Goal: Information Seeking & Learning: Learn about a topic

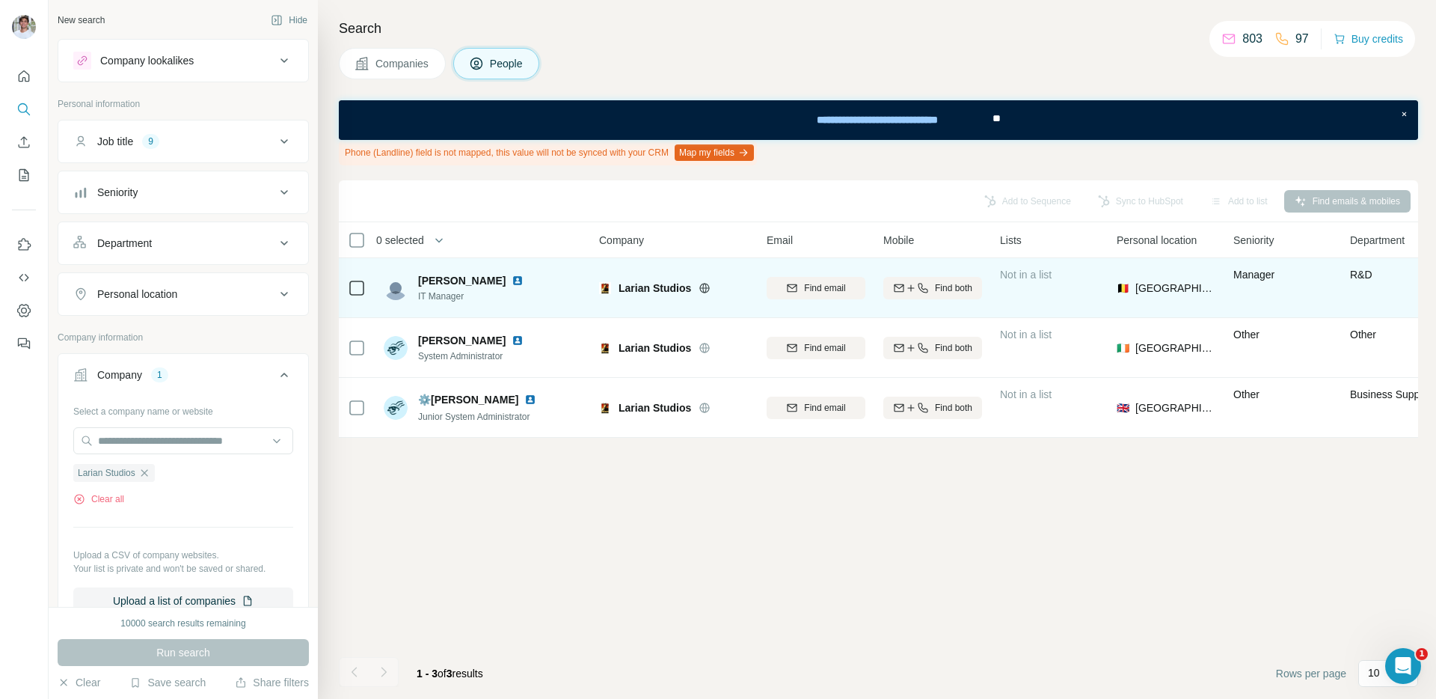
click at [517, 281] on img at bounding box center [518, 281] width 12 height 12
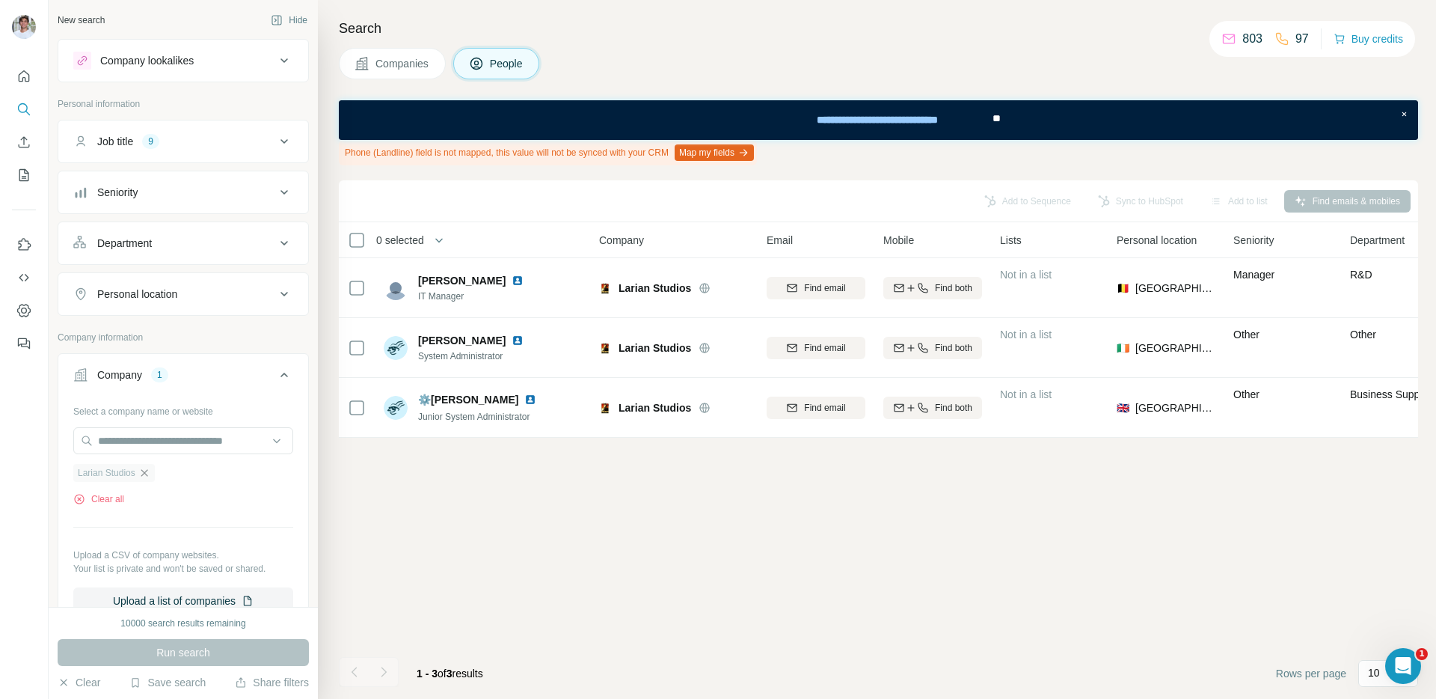
click at [150, 474] on icon "button" at bounding box center [144, 473] width 12 height 12
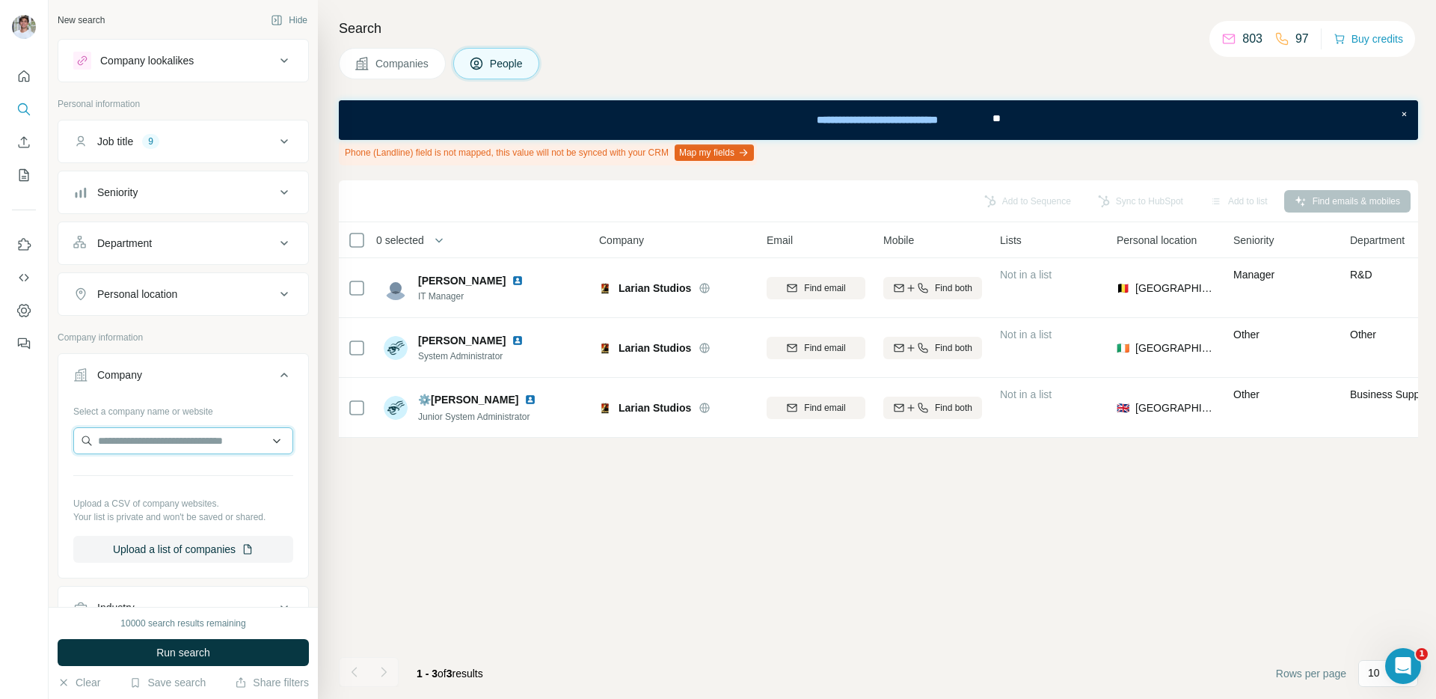
click at [168, 441] on input "text" at bounding box center [183, 440] width 220 height 27
paste input "**********"
type input "**********"
click at [189, 480] on div "Mimeo [DOMAIN_NAME]" at bounding box center [183, 481] width 212 height 40
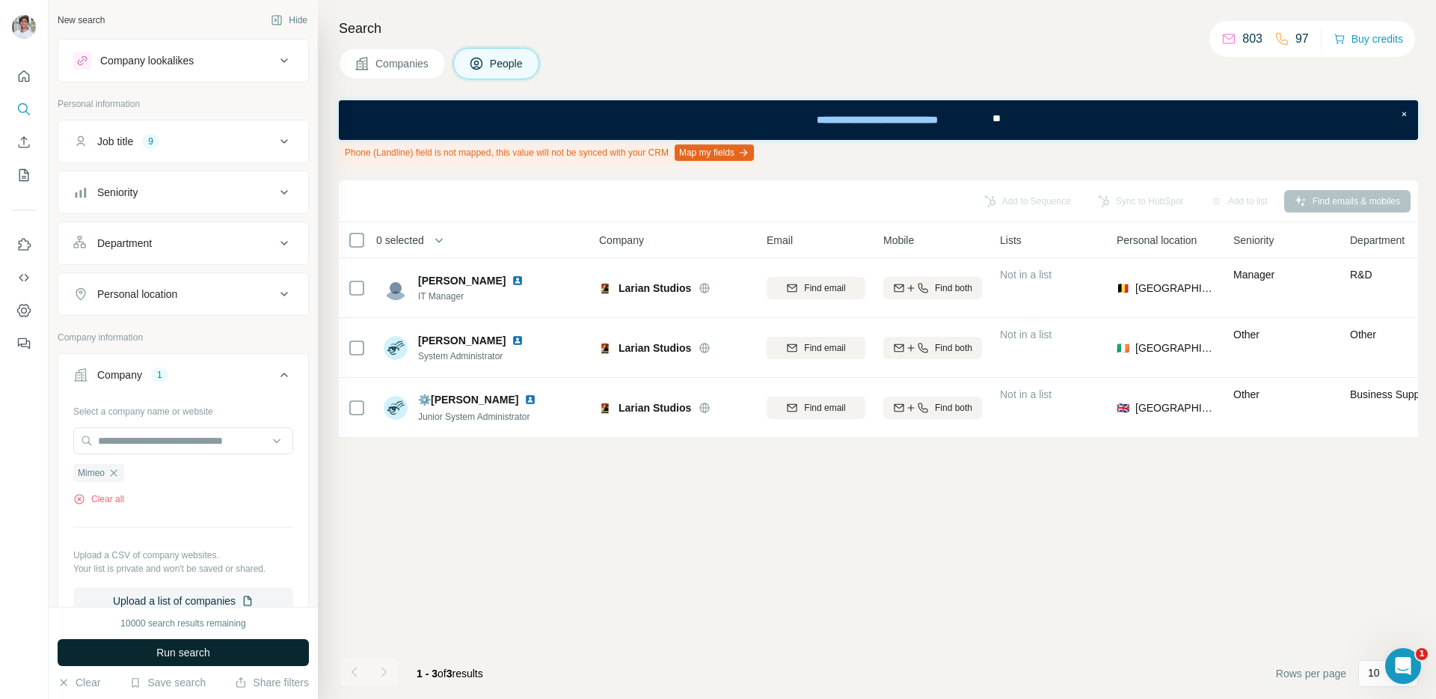
click at [210, 646] on span "Run search" at bounding box center [183, 652] width 54 height 15
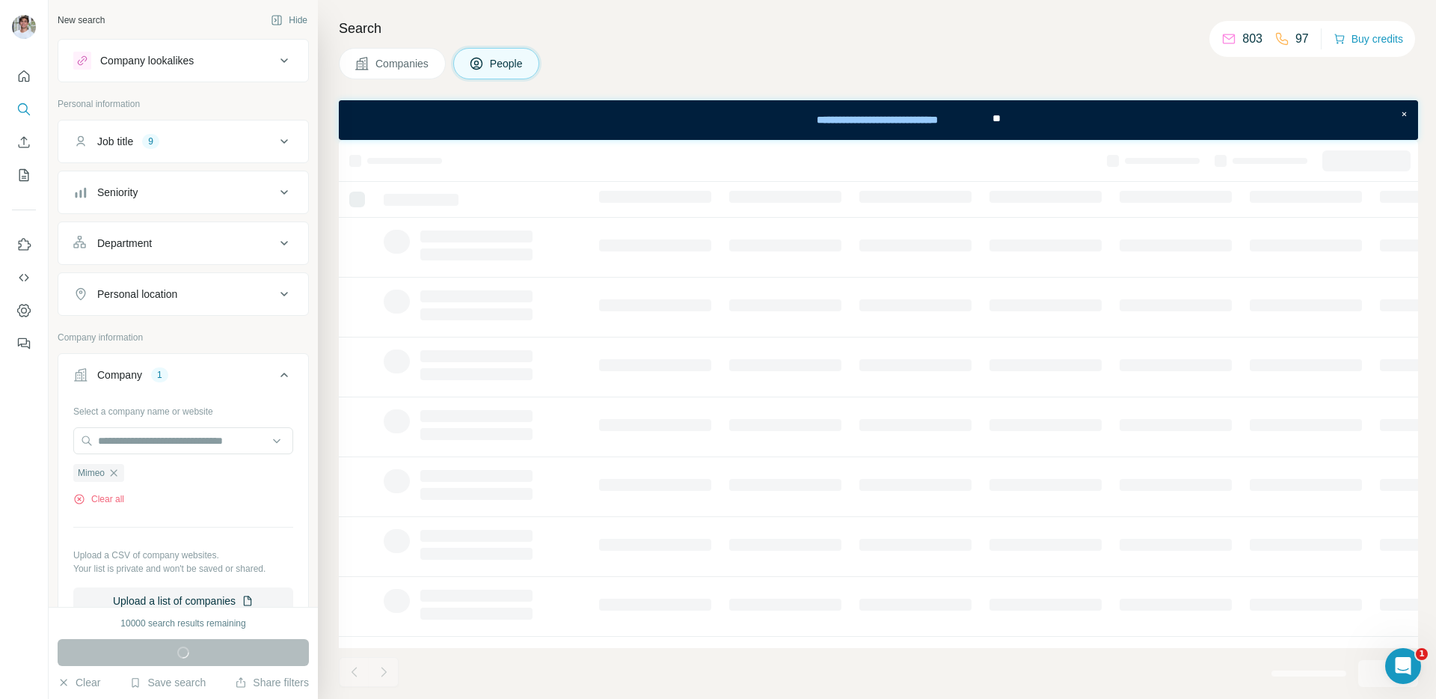
click at [408, 56] on span "Companies" at bounding box center [403, 63] width 55 height 15
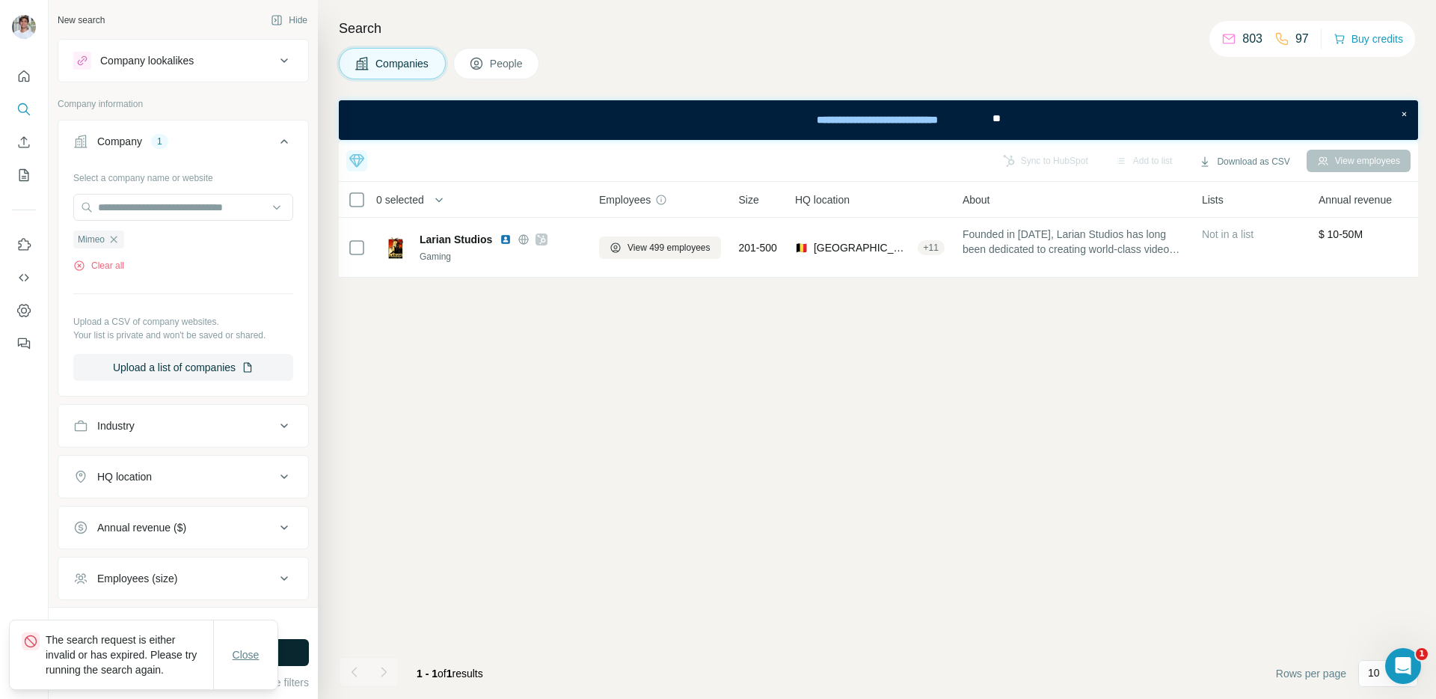
click at [253, 652] on span "Close" at bounding box center [246, 654] width 27 height 15
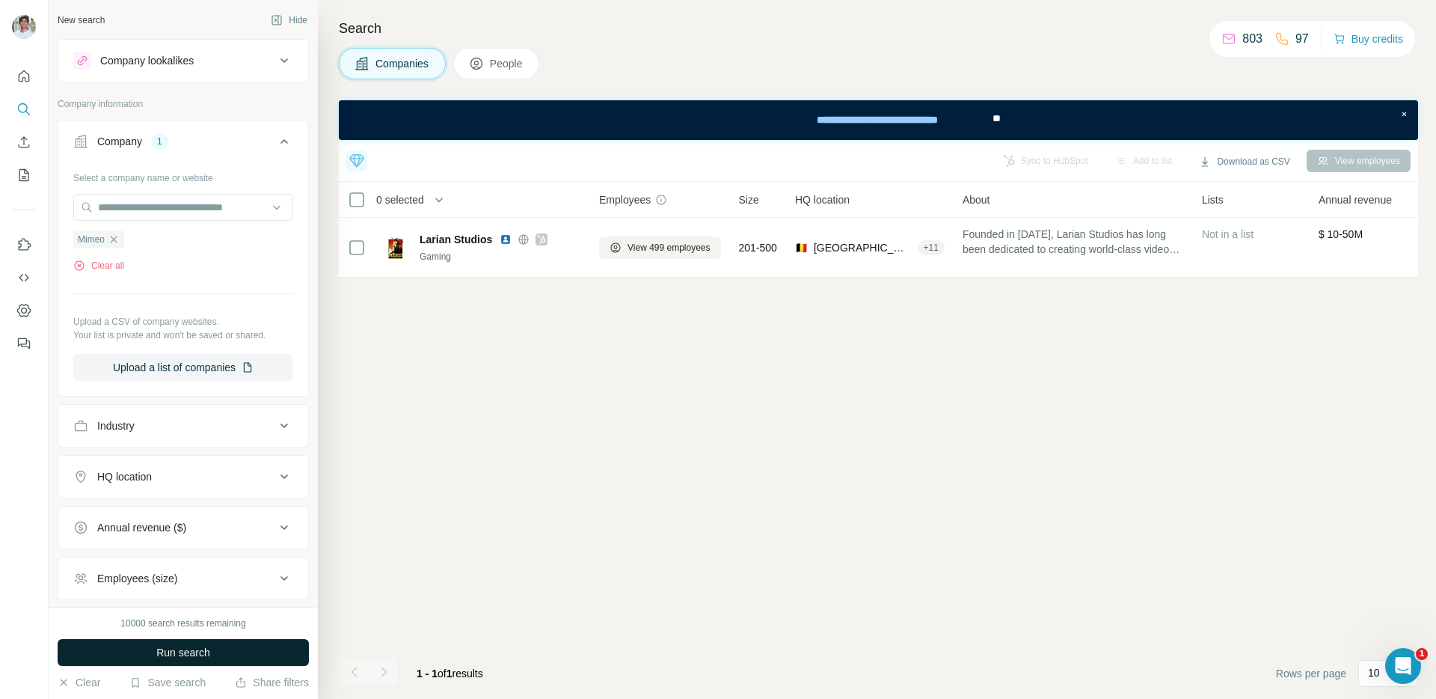
click at [253, 655] on div "Close" at bounding box center [246, 670] width 64 height 30
click at [253, 652] on button "Run search" at bounding box center [183, 652] width 251 height 27
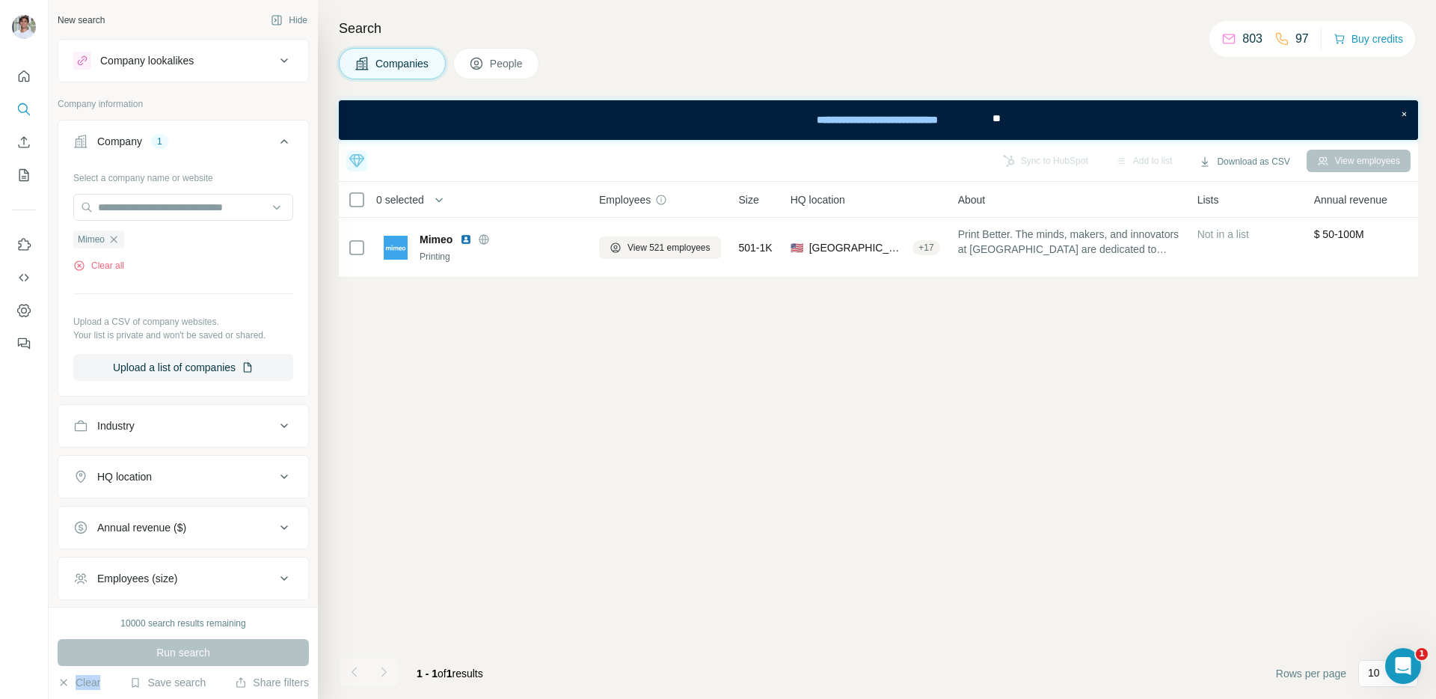
click at [253, 652] on div "Run search" at bounding box center [183, 652] width 251 height 27
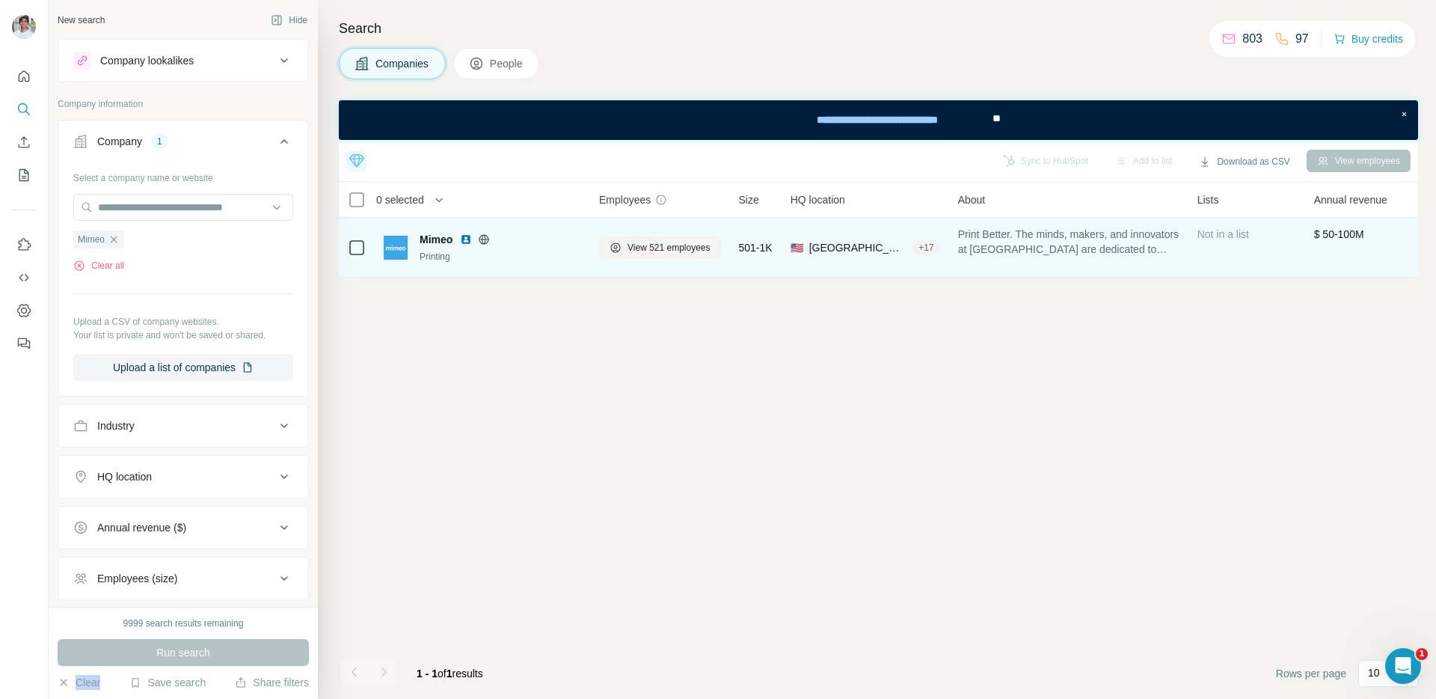
click at [468, 236] on img at bounding box center [466, 239] width 12 height 12
click at [648, 245] on span "View 521 employees" at bounding box center [669, 247] width 83 height 13
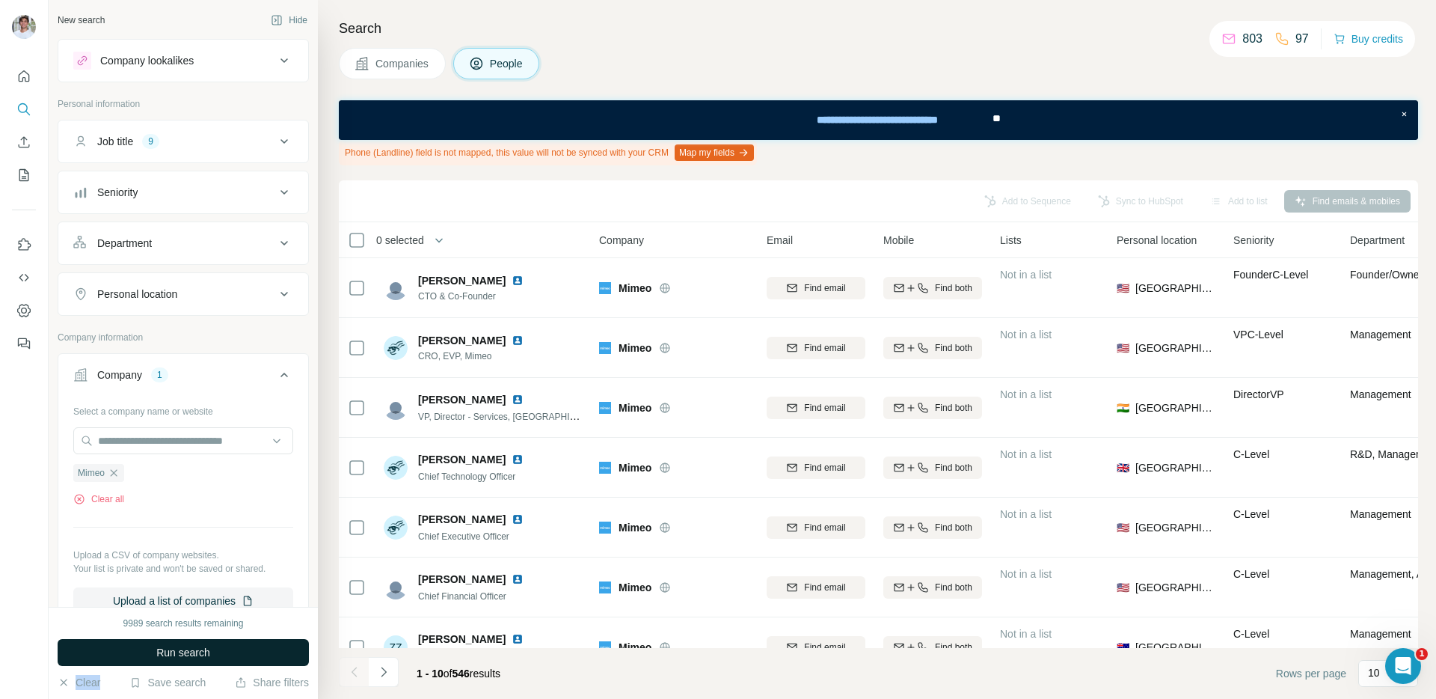
click at [240, 646] on button "Run search" at bounding box center [183, 652] width 251 height 27
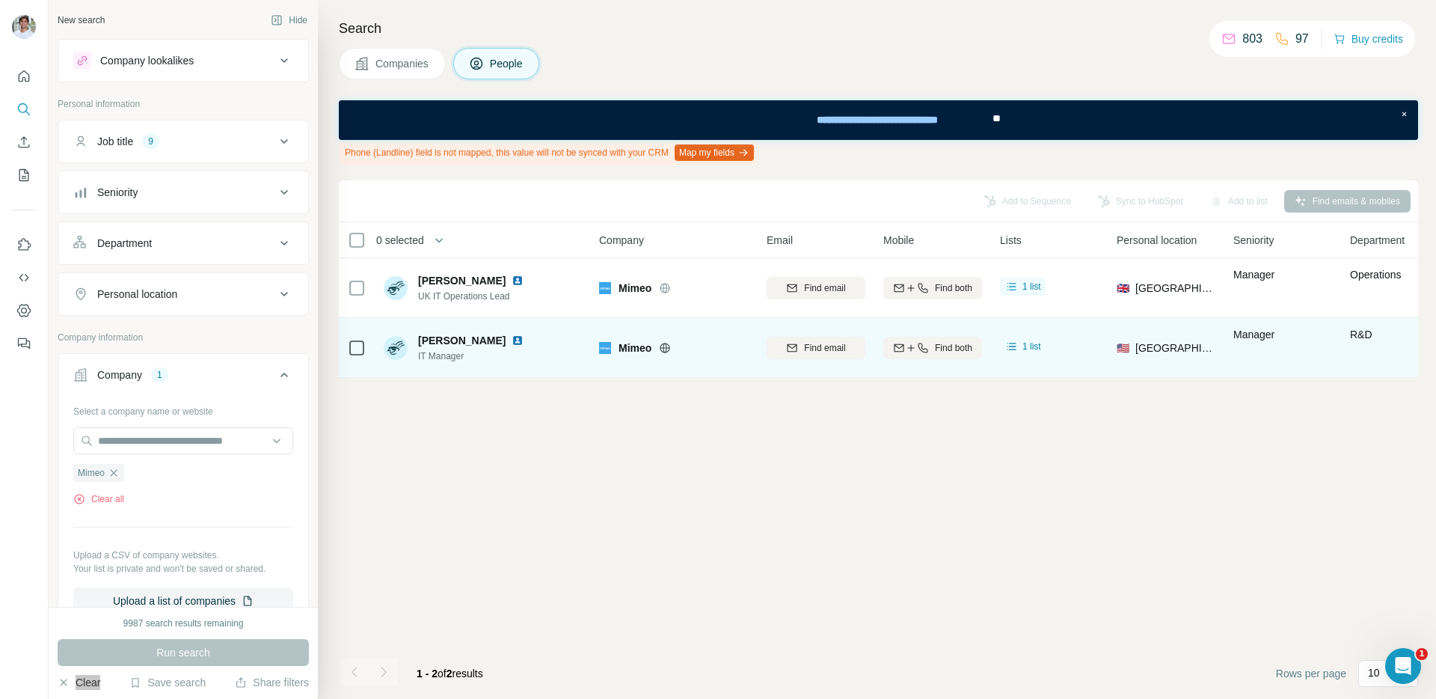
click at [512, 339] on img at bounding box center [518, 340] width 12 height 12
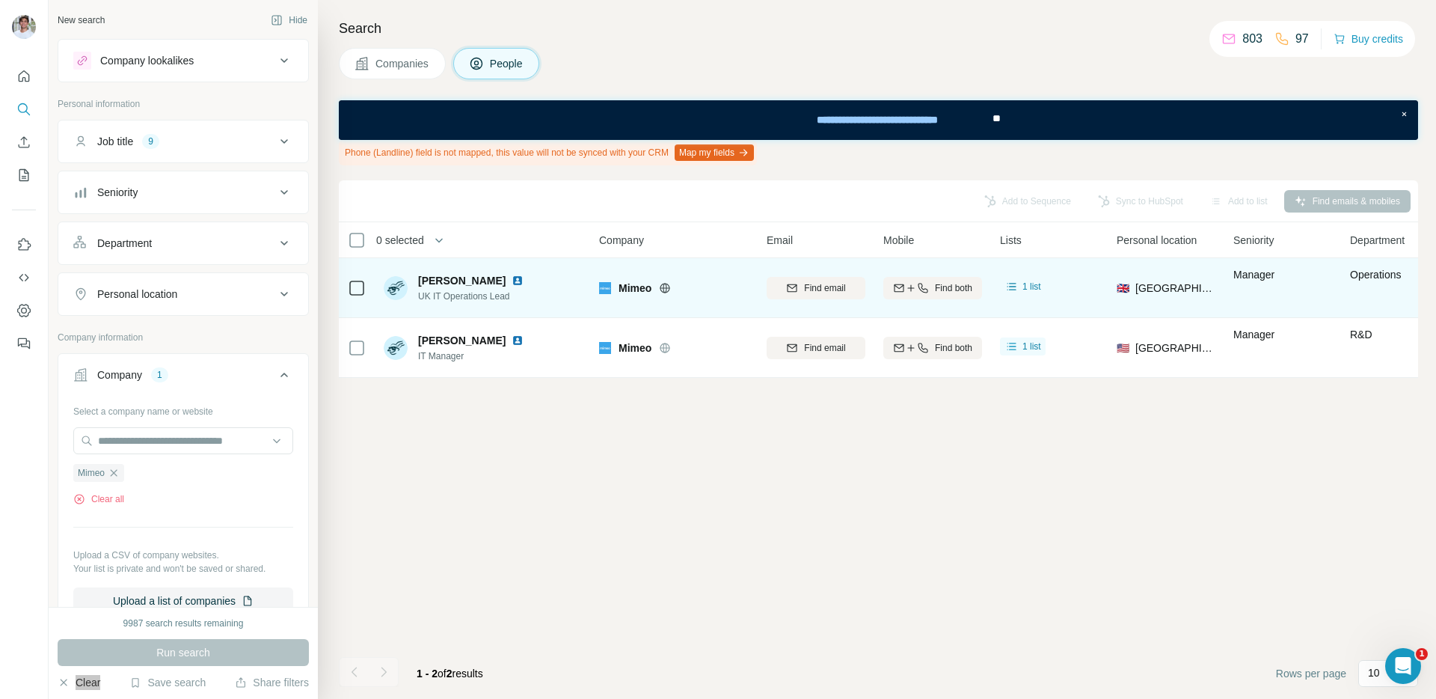
click at [512, 284] on img at bounding box center [518, 281] width 12 height 12
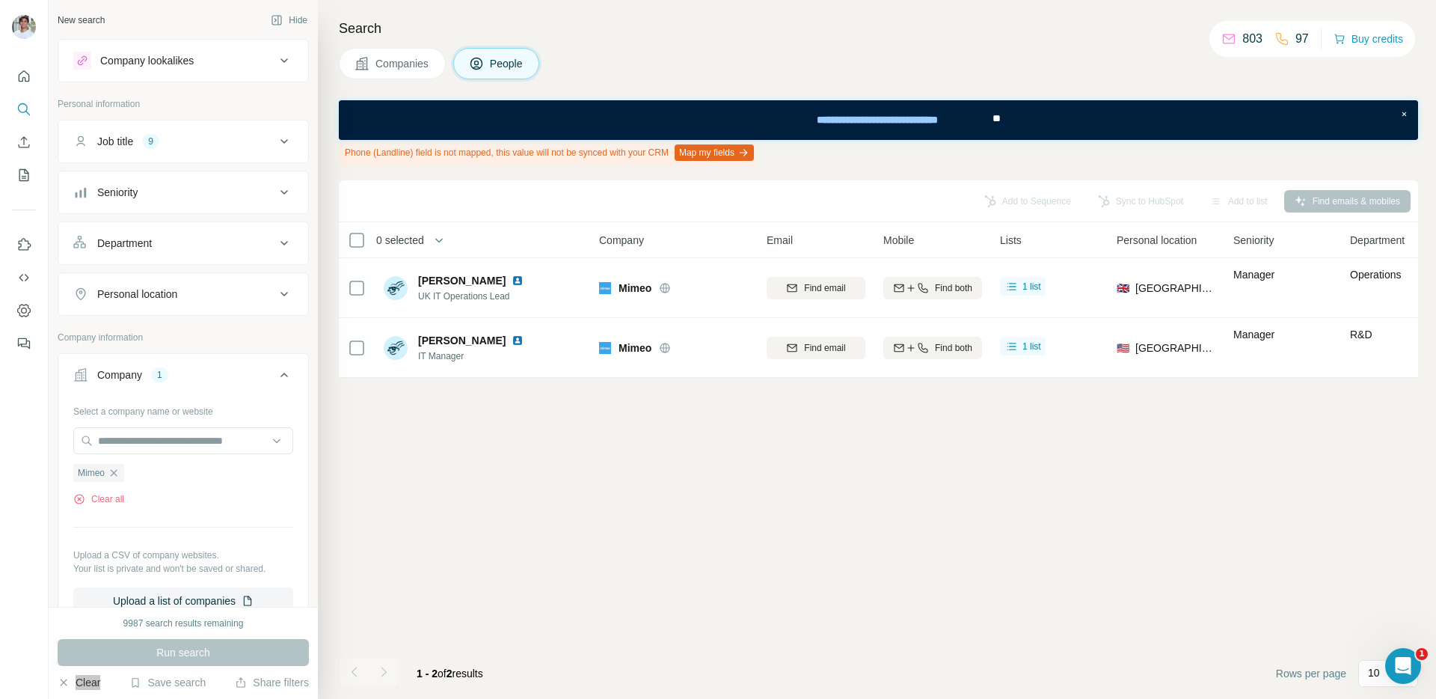
click at [417, 69] on span "Companies" at bounding box center [403, 63] width 55 height 15
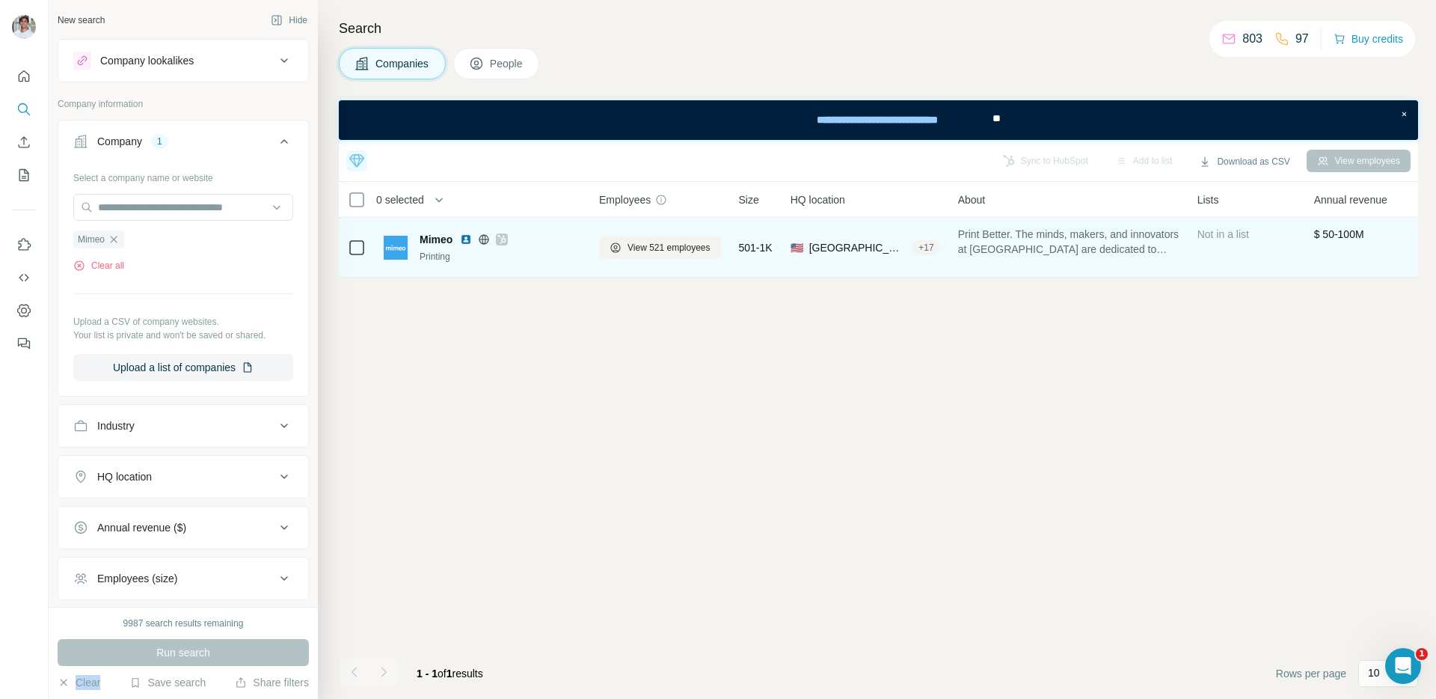
click at [469, 239] on img at bounding box center [466, 239] width 12 height 12
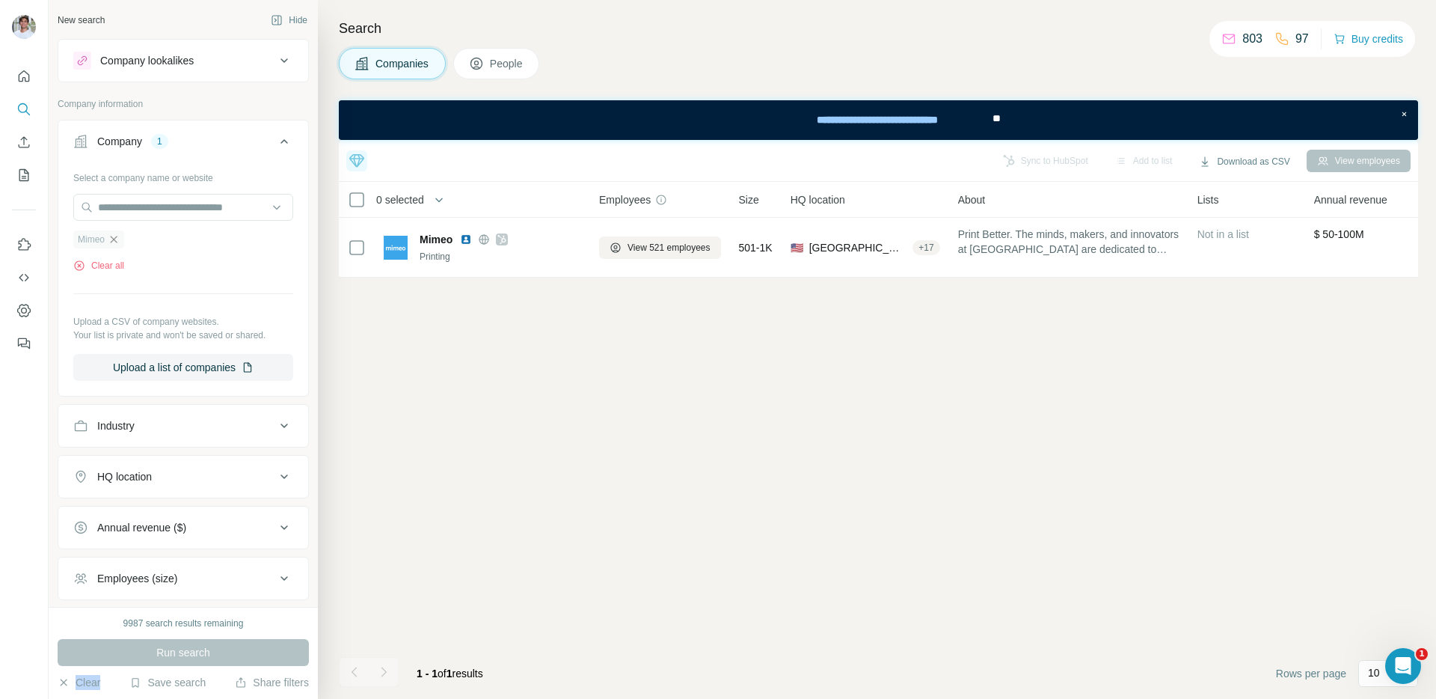
click at [114, 237] on icon "button" at bounding box center [114, 239] width 12 height 12
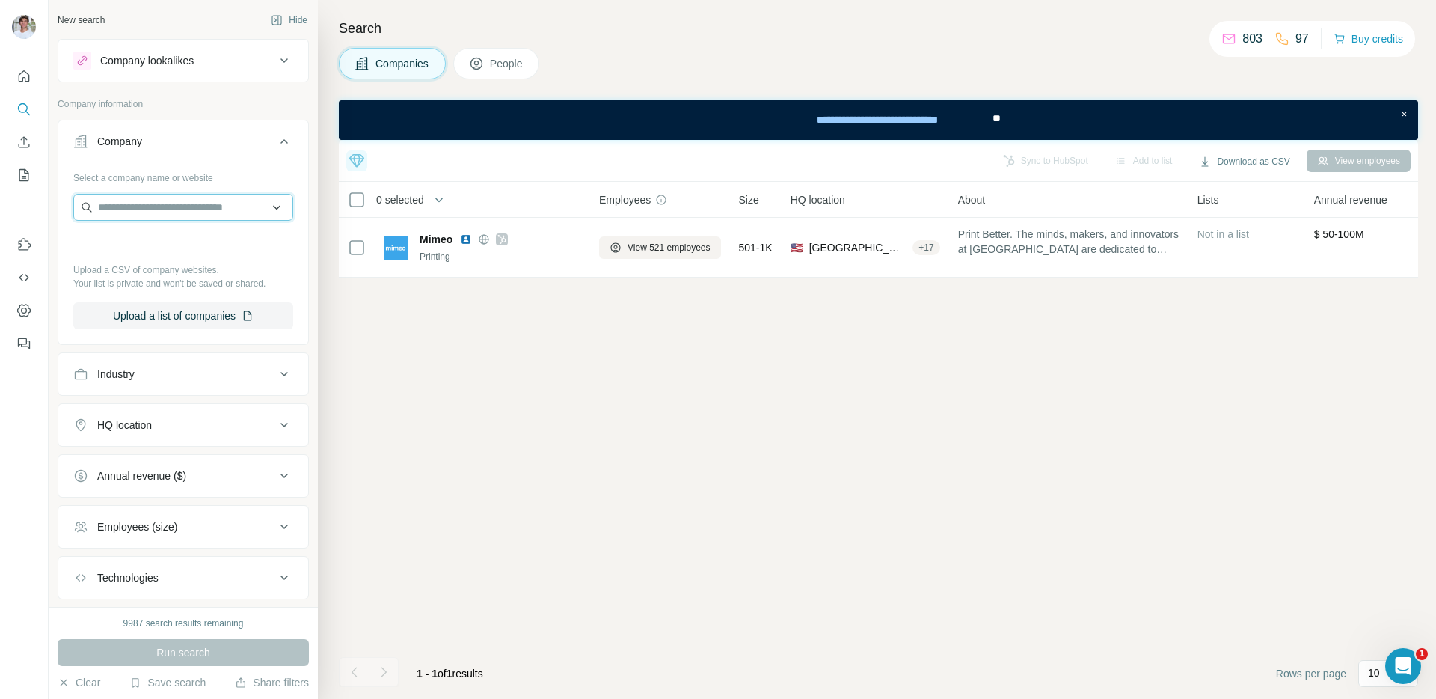
click at [133, 207] on input "text" at bounding box center [183, 207] width 220 height 27
drag, startPoint x: 135, startPoint y: 210, endPoint x: 89, endPoint y: 210, distance: 45.6
click at [90, 210] on input "**********" at bounding box center [183, 207] width 220 height 27
click at [221, 207] on input "**********" at bounding box center [183, 207] width 220 height 27
paste input "text"
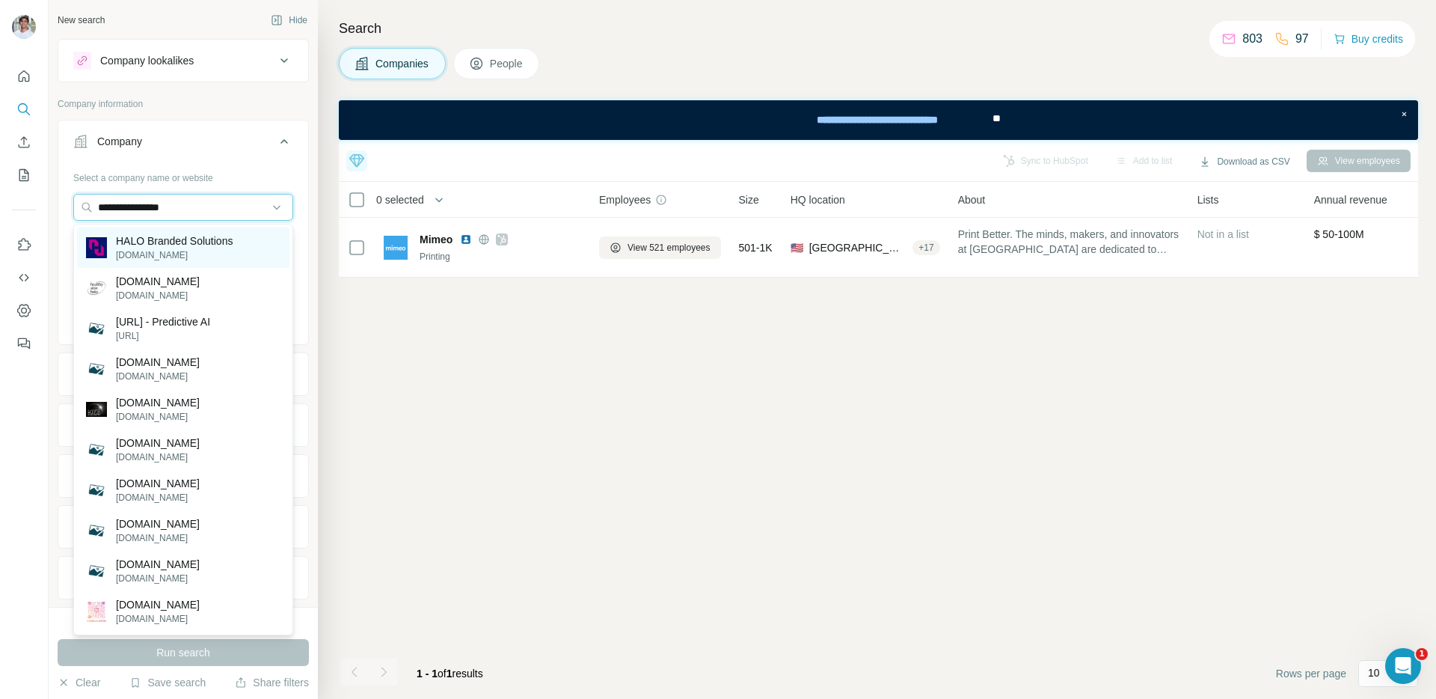
type input "**********"
click at [203, 241] on p "HALO Branded Solutions" at bounding box center [174, 240] width 117 height 15
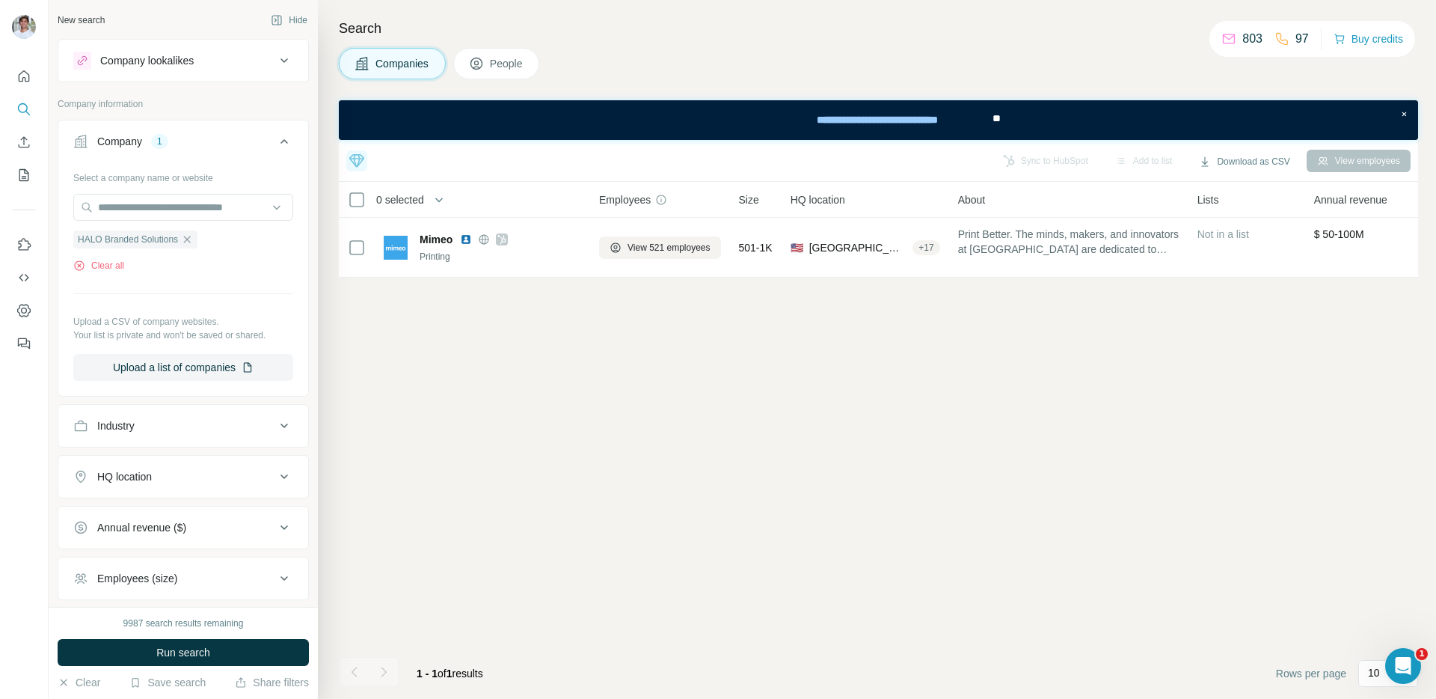
click at [226, 657] on button "Run search" at bounding box center [183, 652] width 251 height 27
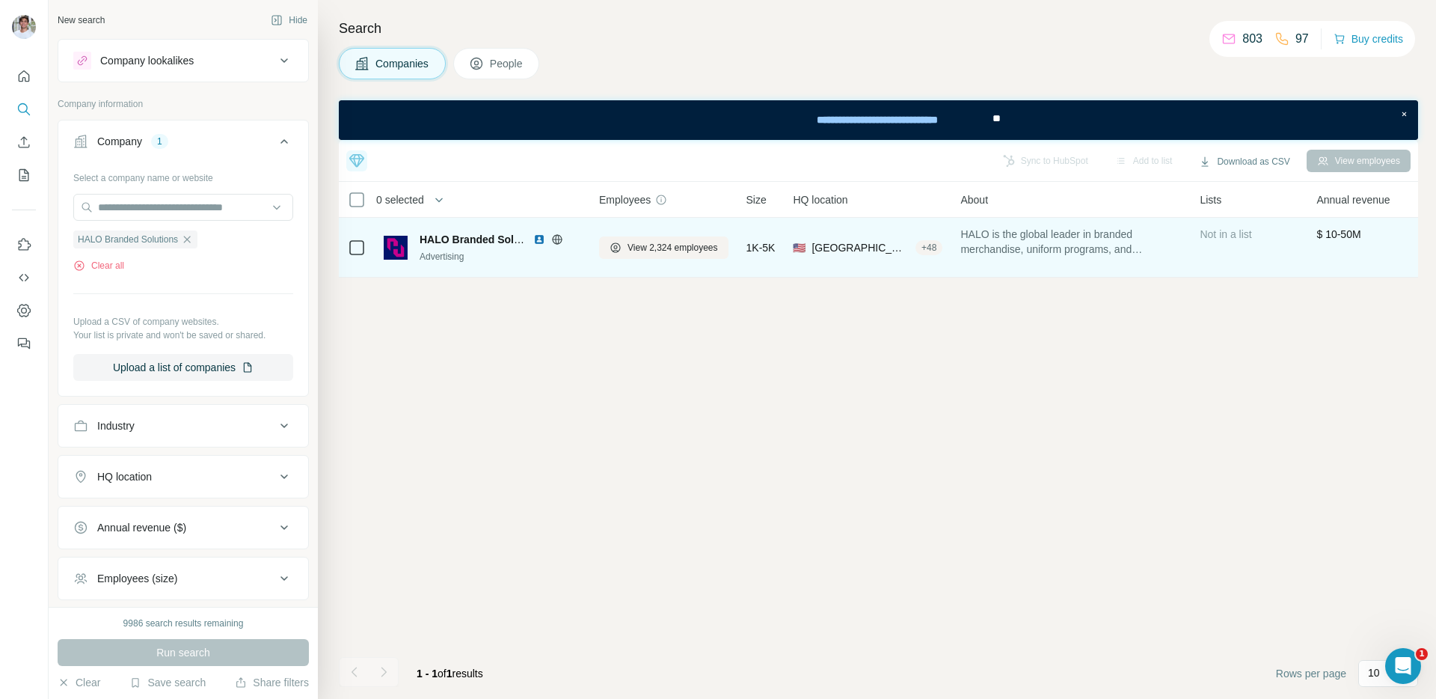
click at [539, 237] on img at bounding box center [539, 239] width 12 height 12
click at [668, 241] on span "View 2,324 employees" at bounding box center [673, 247] width 91 height 13
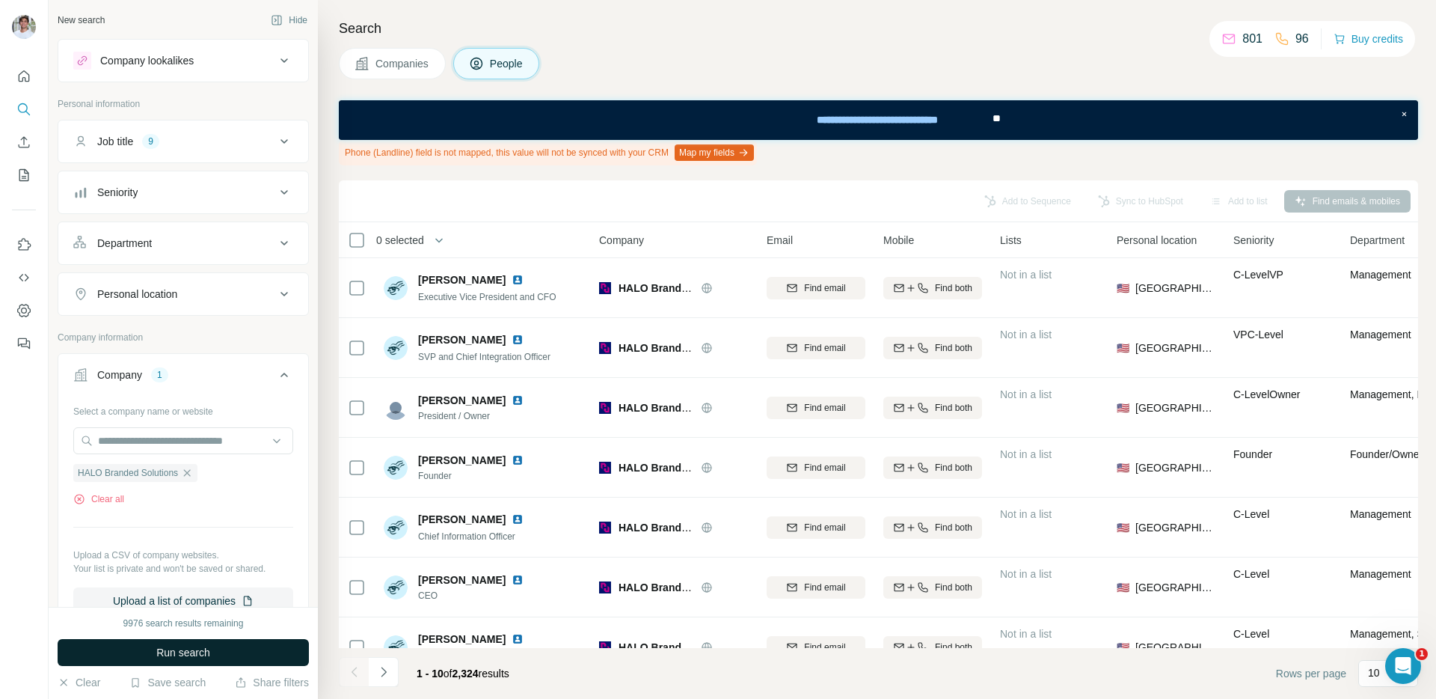
click at [261, 650] on button "Run search" at bounding box center [183, 652] width 251 height 27
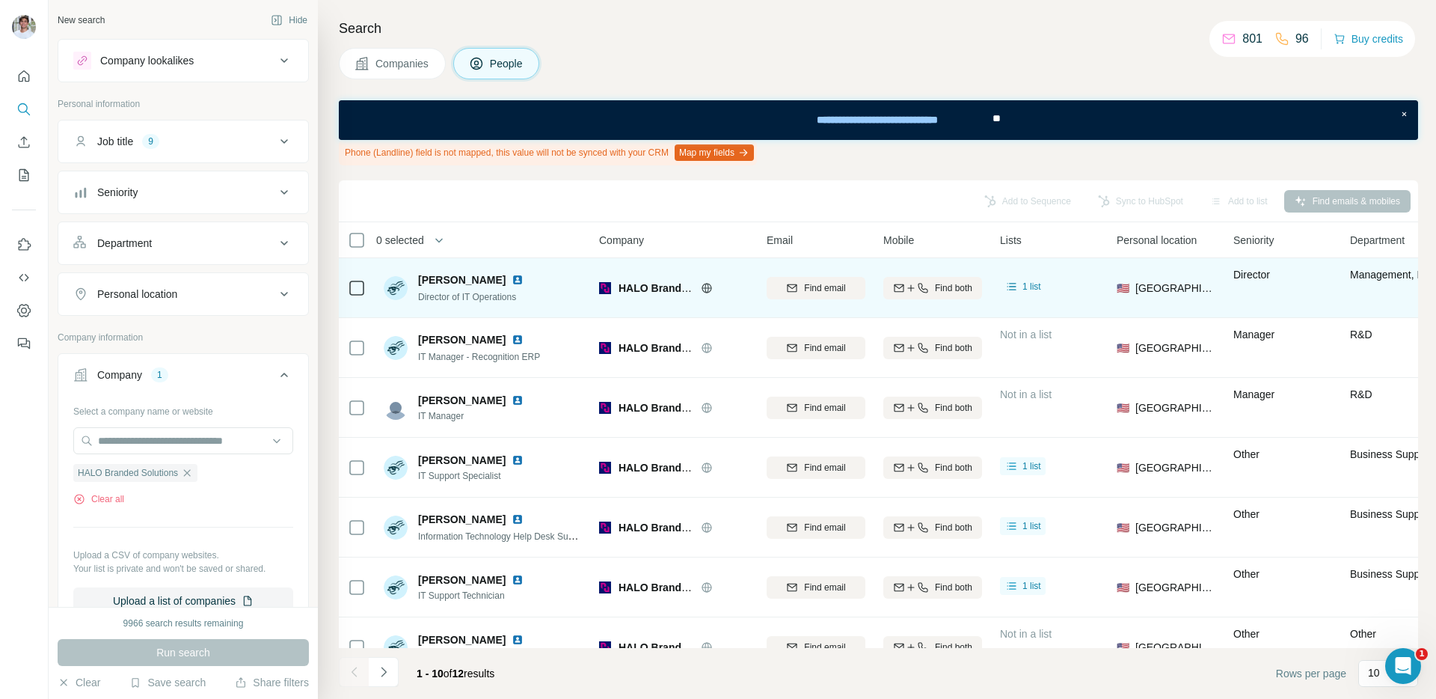
click at [512, 280] on img at bounding box center [518, 280] width 12 height 12
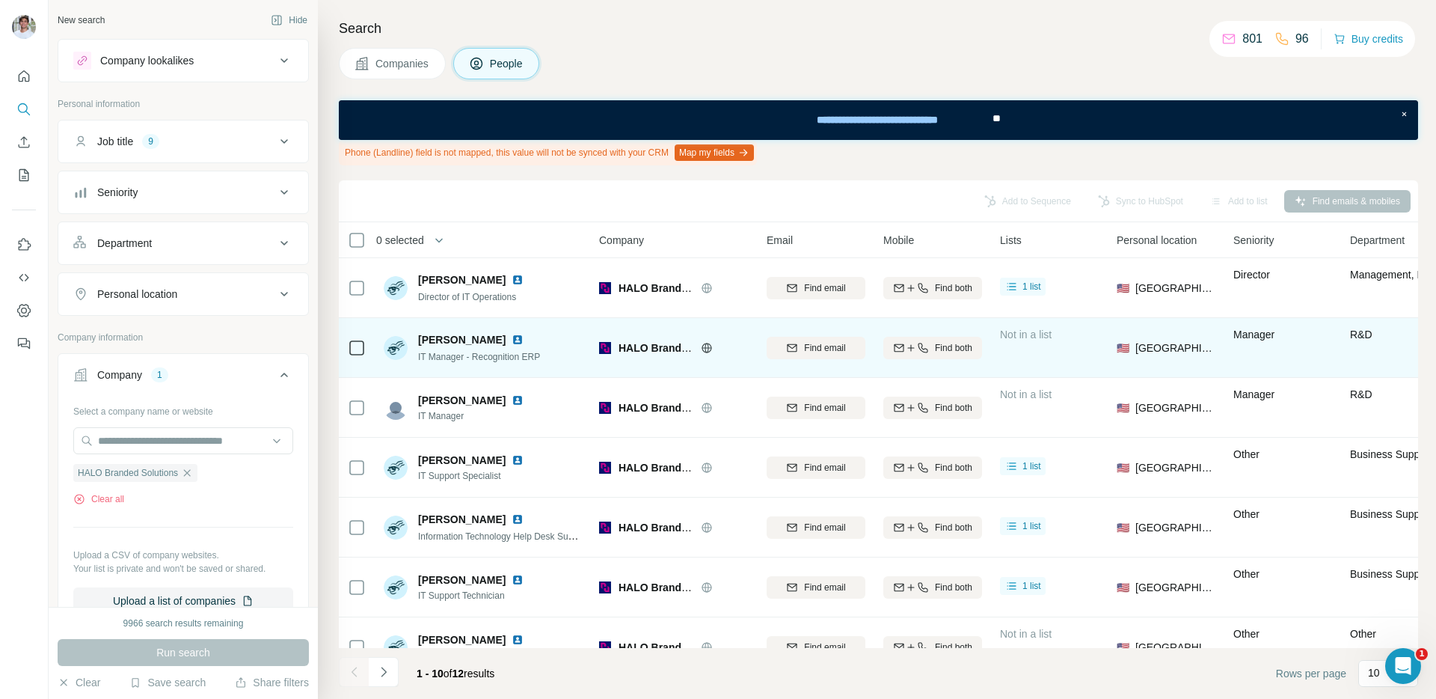
click at [512, 339] on img at bounding box center [518, 340] width 12 height 12
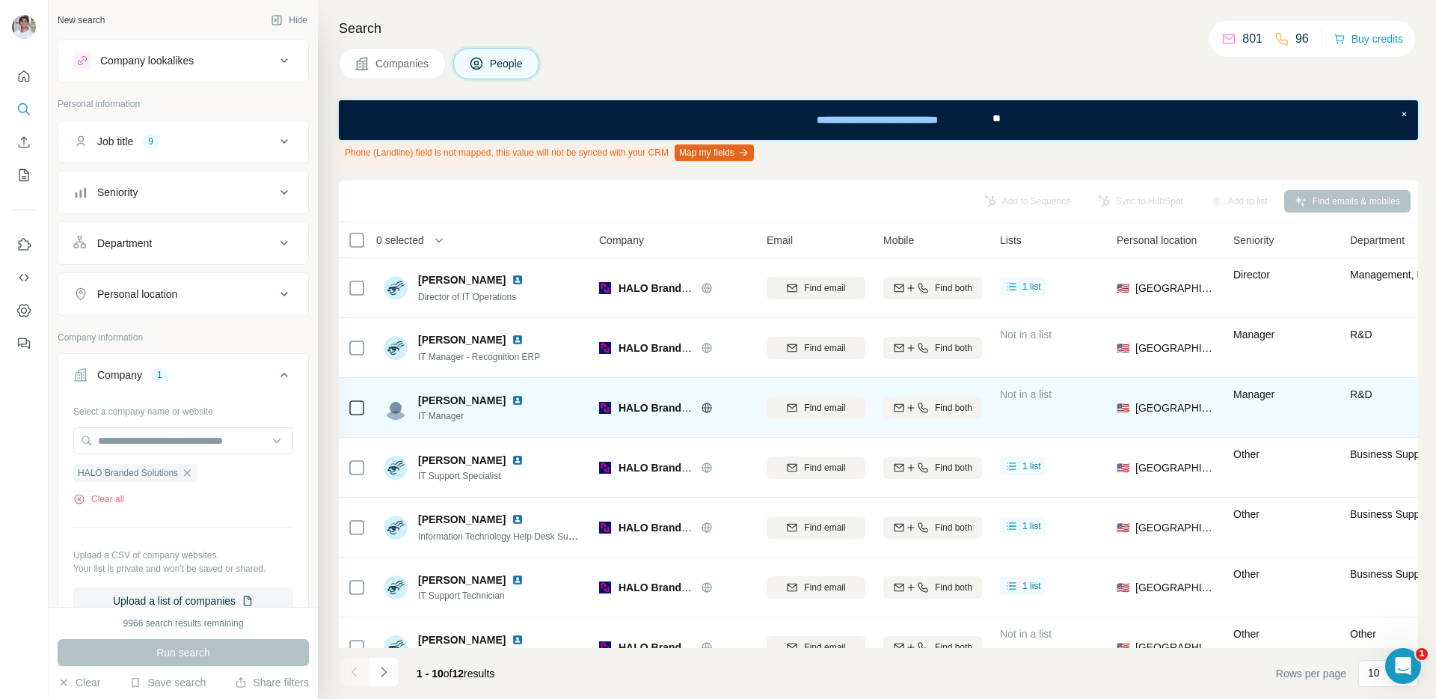
click at [512, 401] on img at bounding box center [518, 400] width 12 height 12
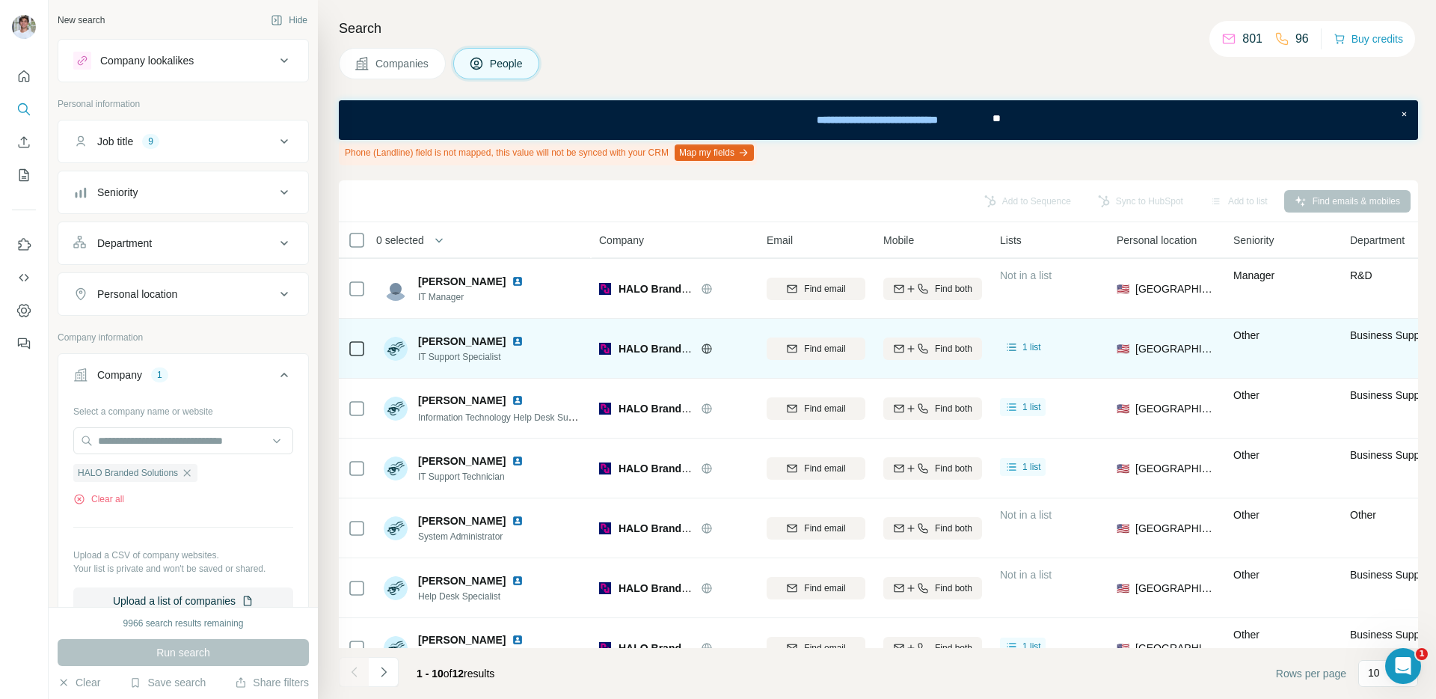
scroll to position [120, 0]
click at [516, 338] on img at bounding box center [518, 340] width 12 height 12
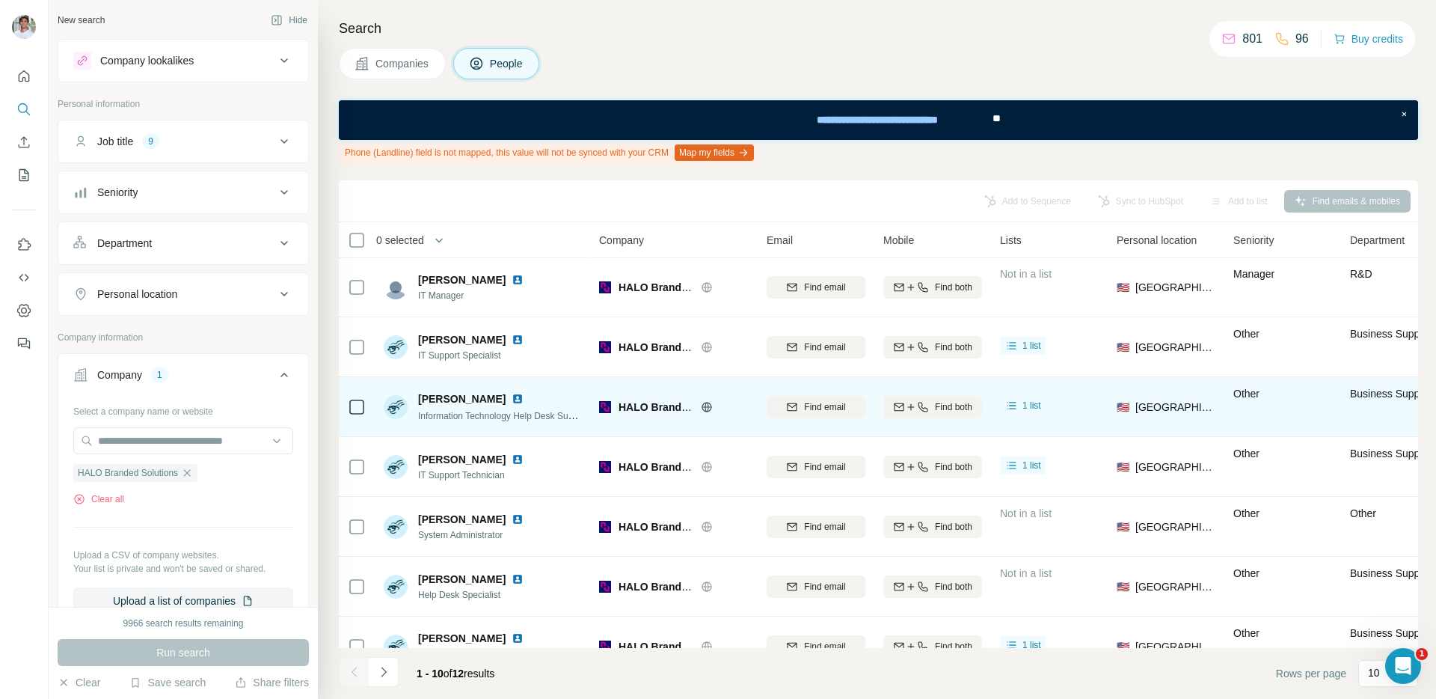
click at [512, 397] on img at bounding box center [518, 399] width 12 height 12
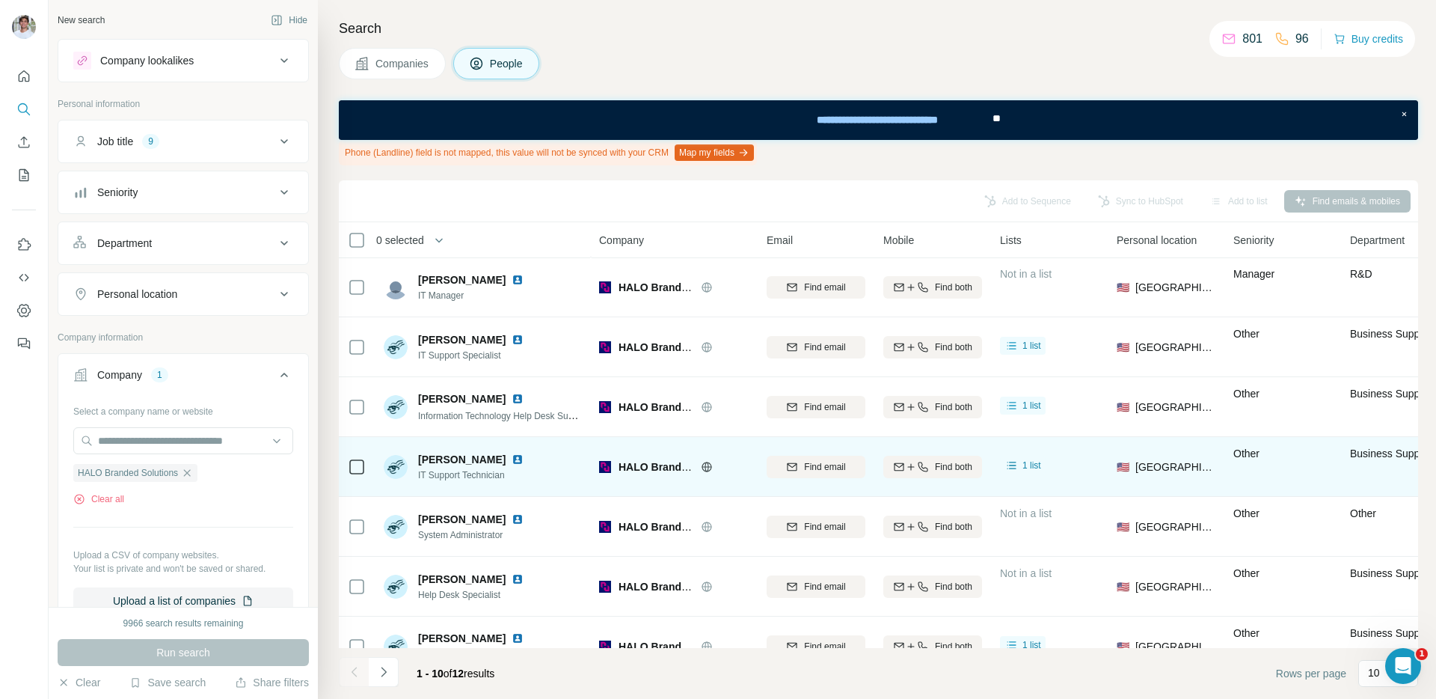
click at [512, 462] on img at bounding box center [518, 459] width 12 height 12
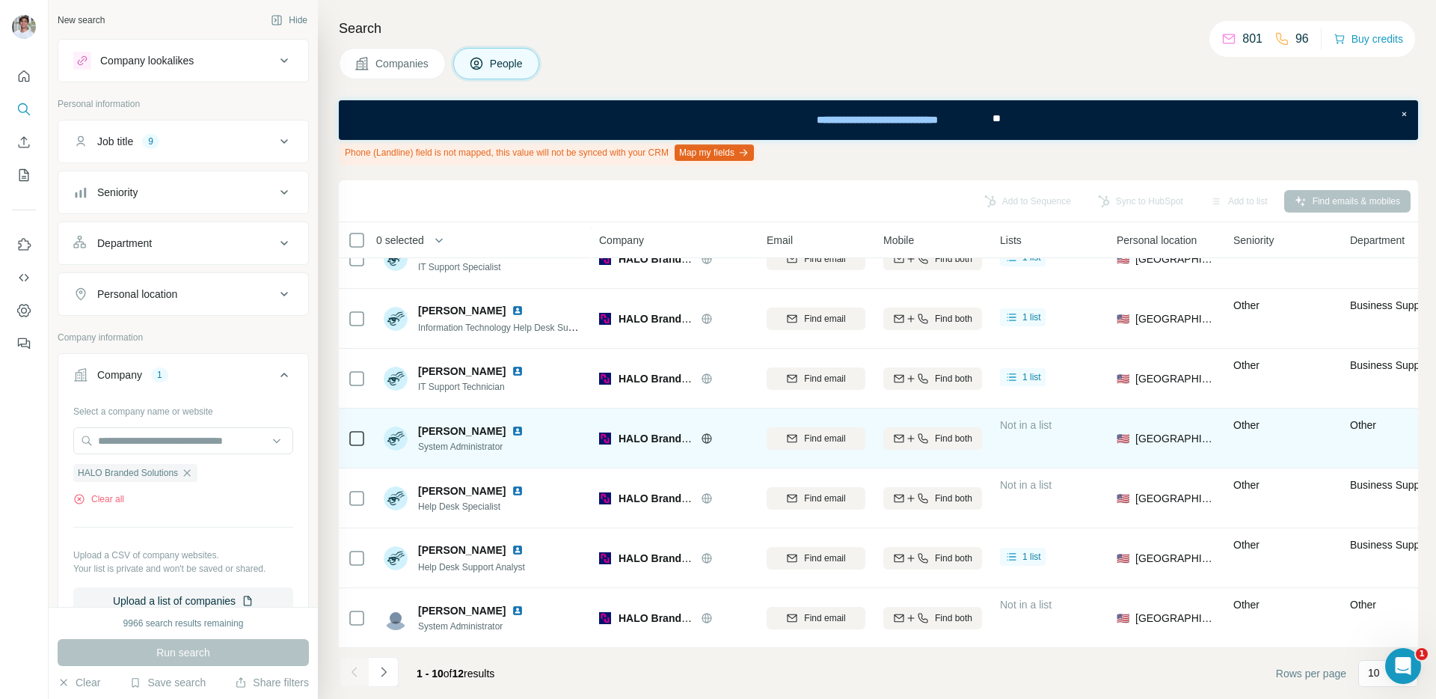
click at [519, 435] on img at bounding box center [518, 431] width 12 height 12
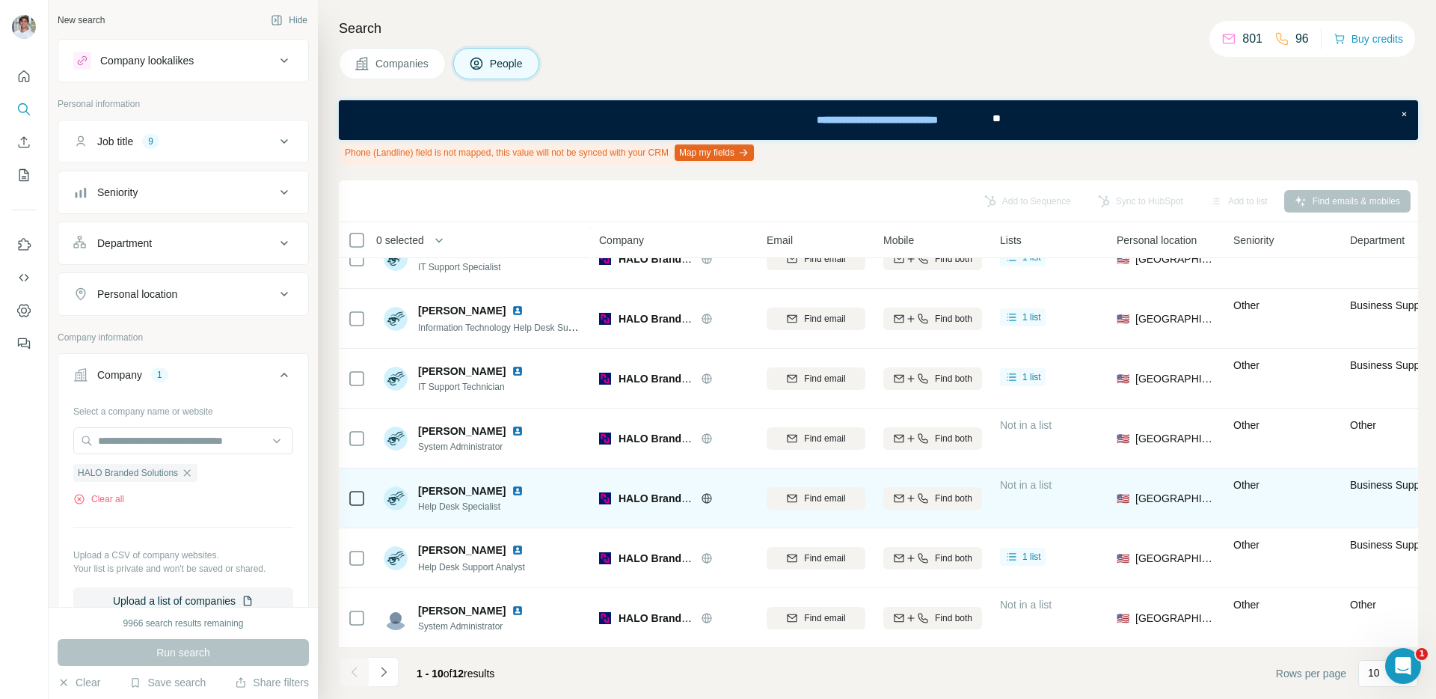
click at [512, 486] on img at bounding box center [518, 491] width 12 height 12
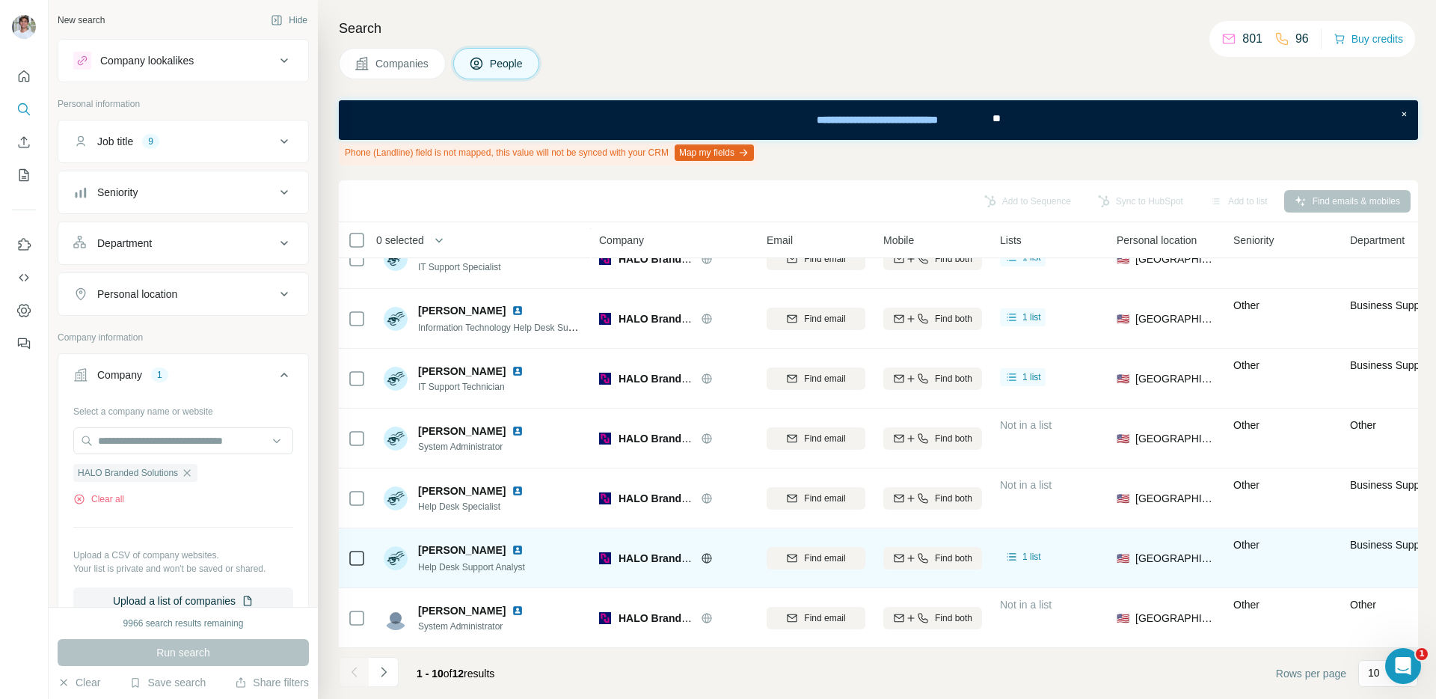
click at [512, 550] on img at bounding box center [518, 550] width 12 height 12
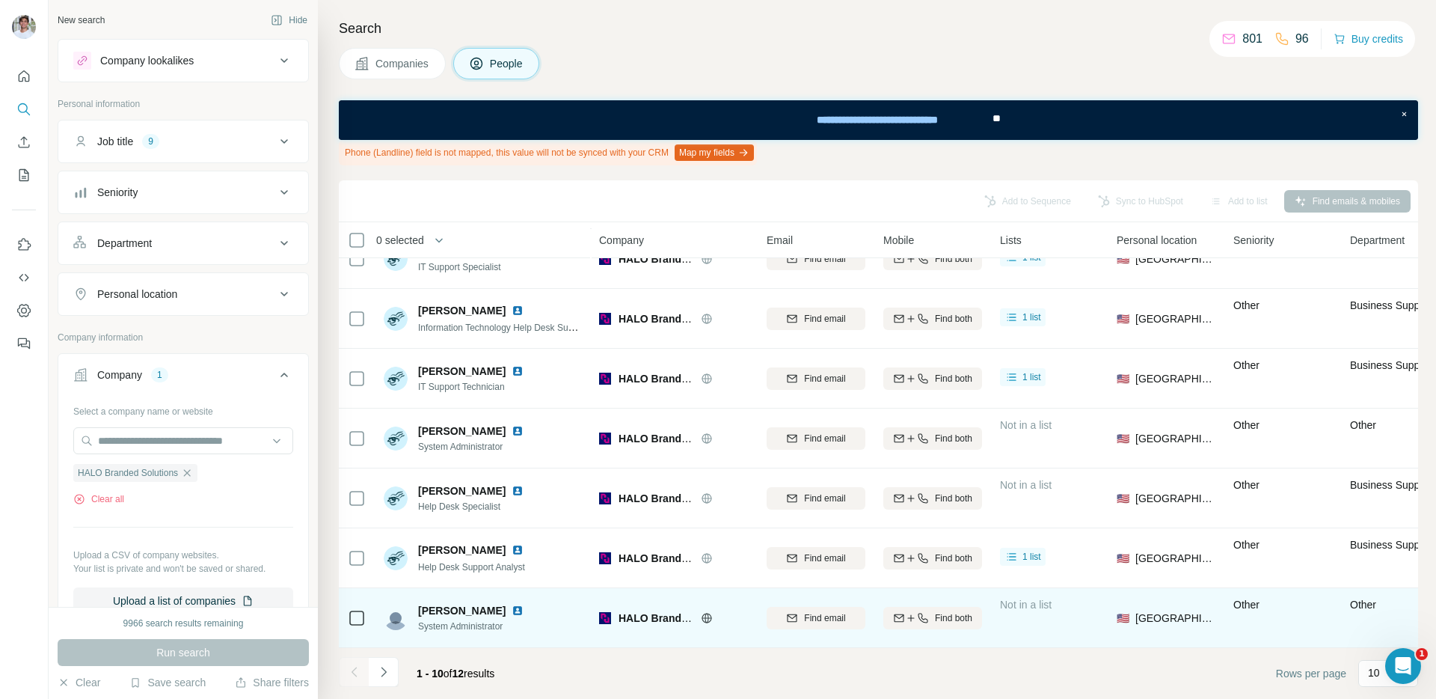
click at [512, 610] on img at bounding box center [518, 610] width 12 height 12
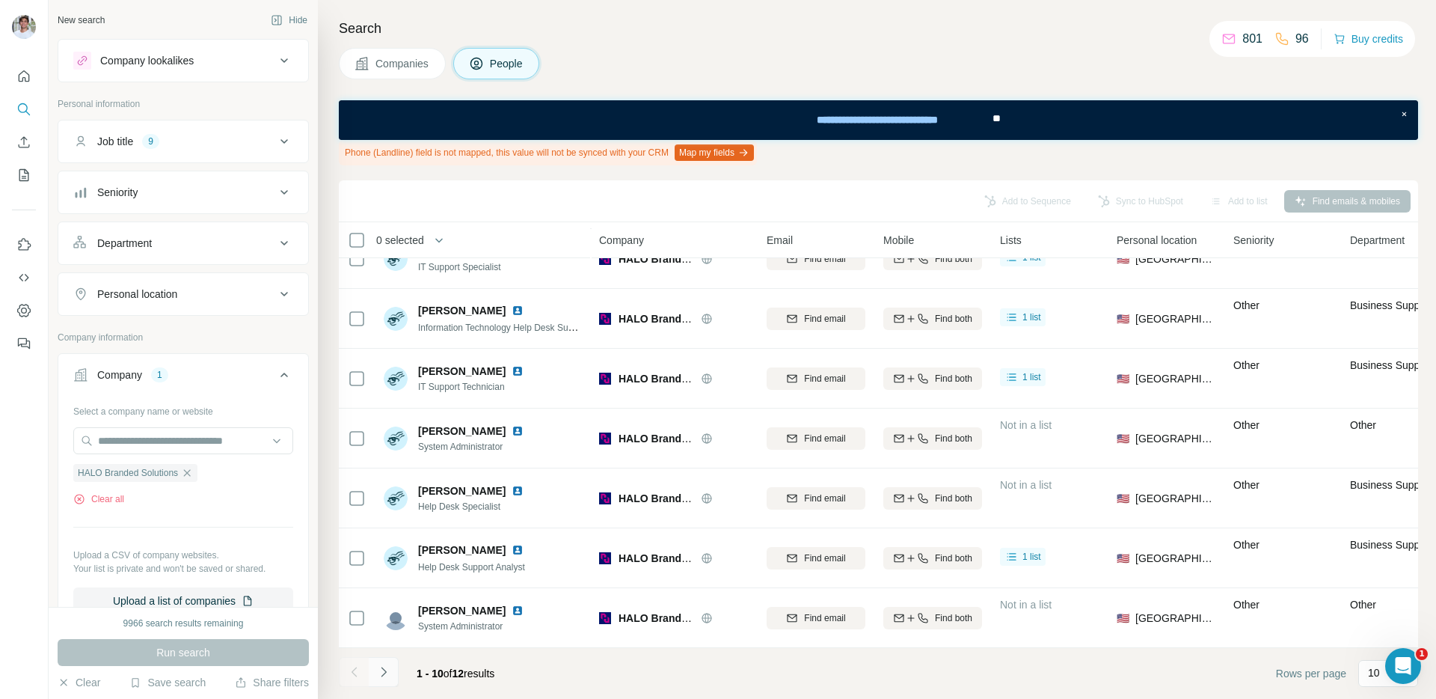
click at [383, 675] on icon "Navigate to next page" at bounding box center [383, 671] width 15 height 15
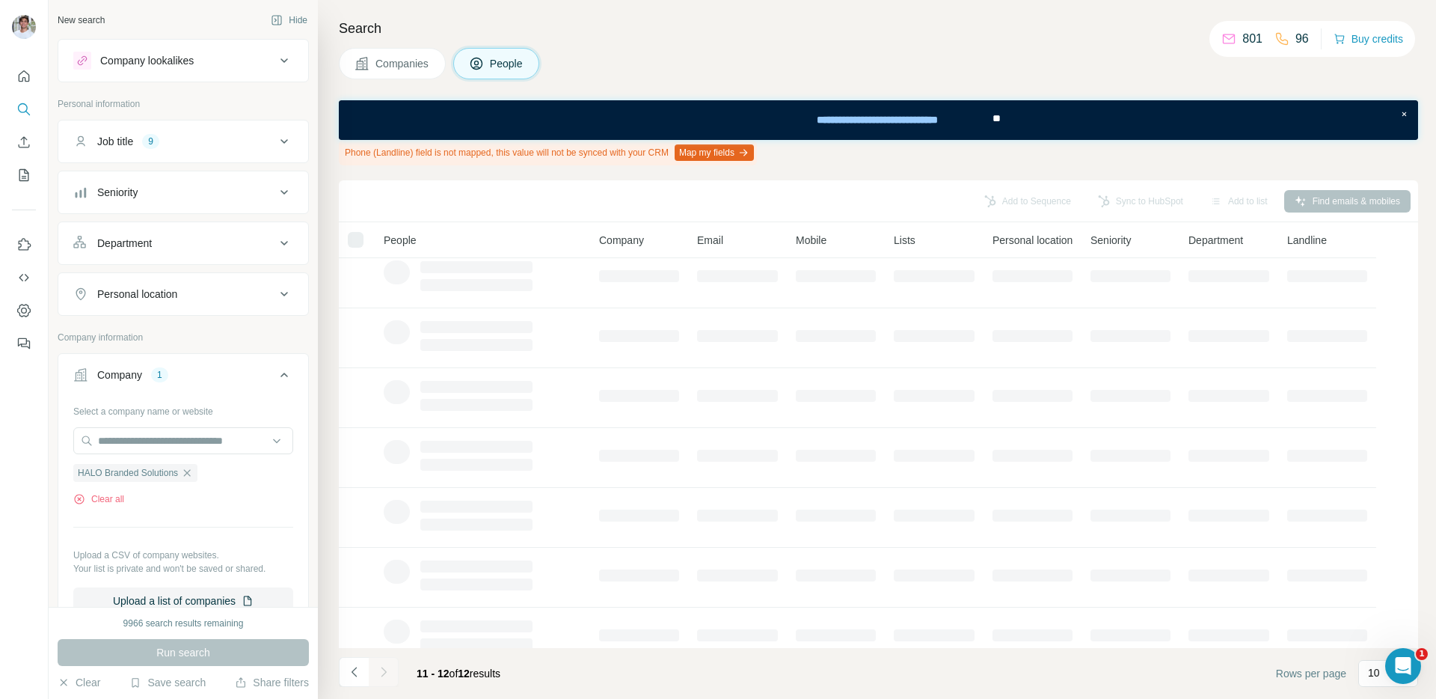
scroll to position [0, 0]
click at [604, 49] on div "Companies People" at bounding box center [878, 63] width 1079 height 31
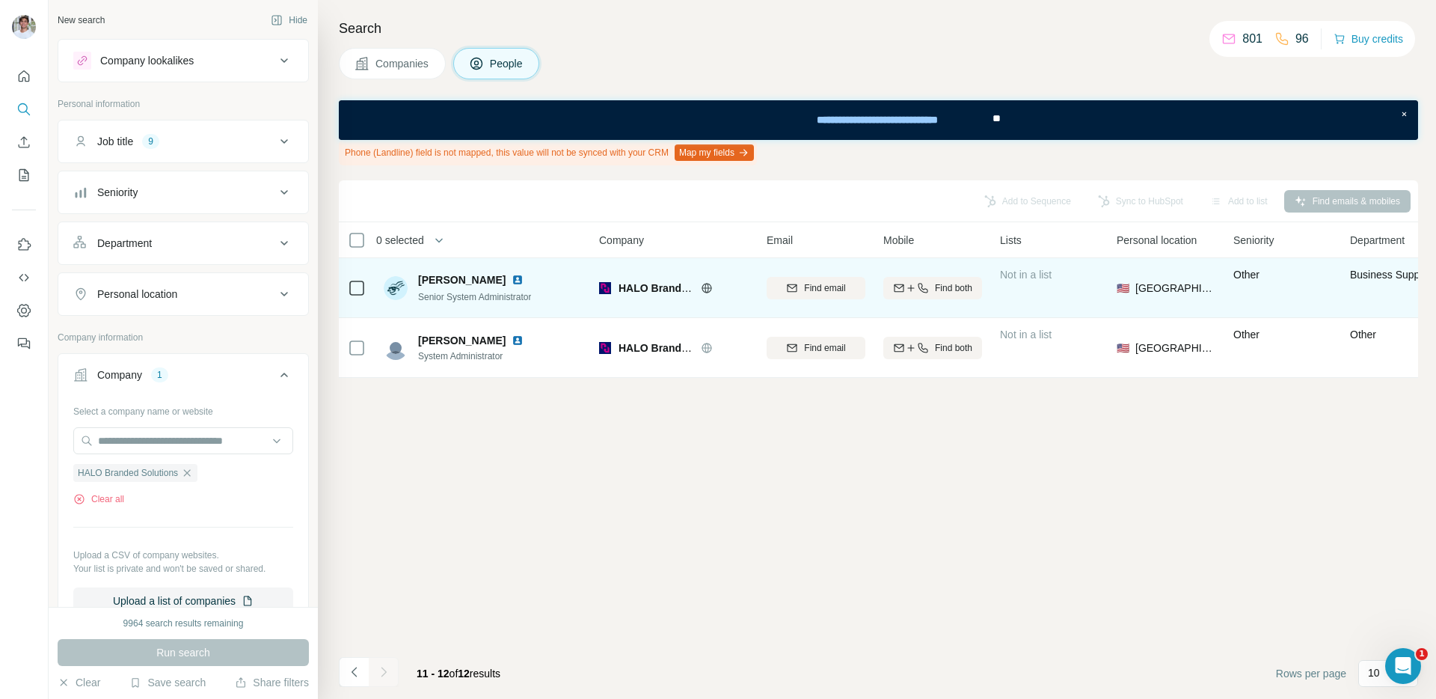
click at [524, 277] on img at bounding box center [518, 280] width 12 height 12
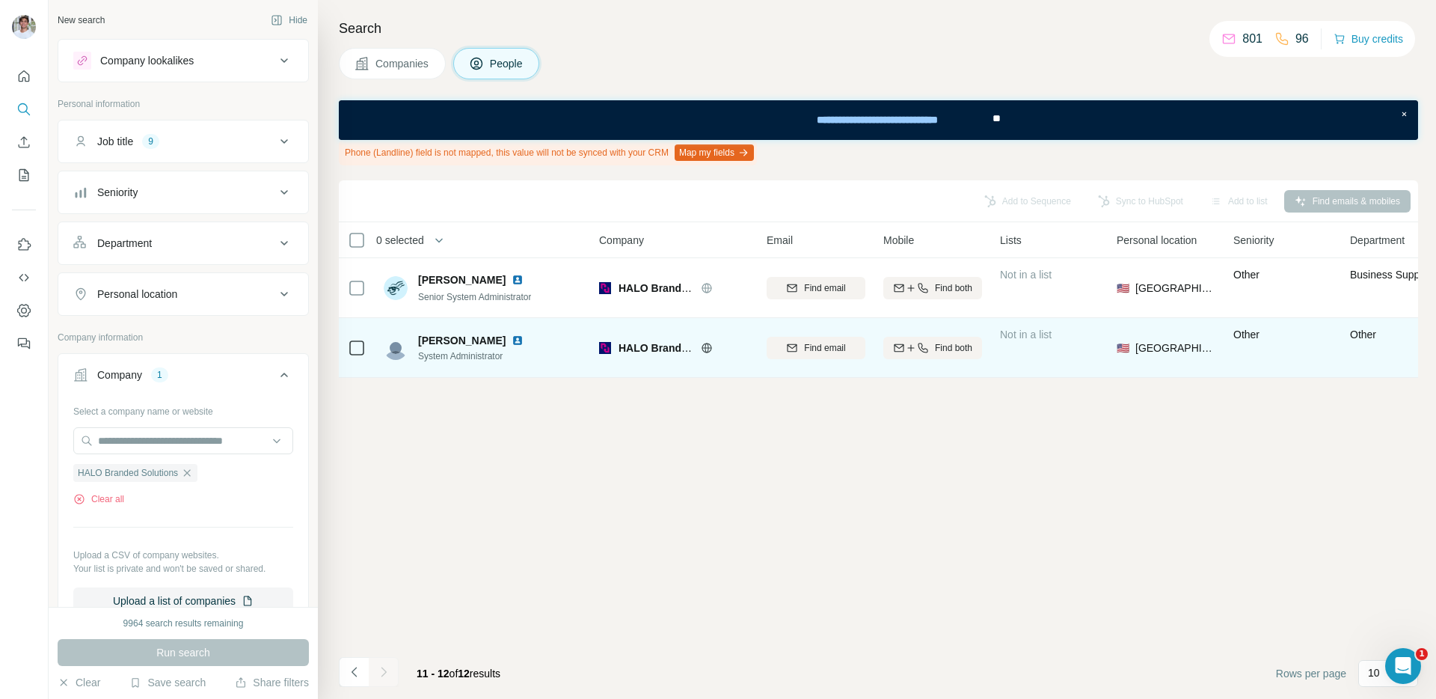
click at [512, 343] on img at bounding box center [518, 340] width 12 height 12
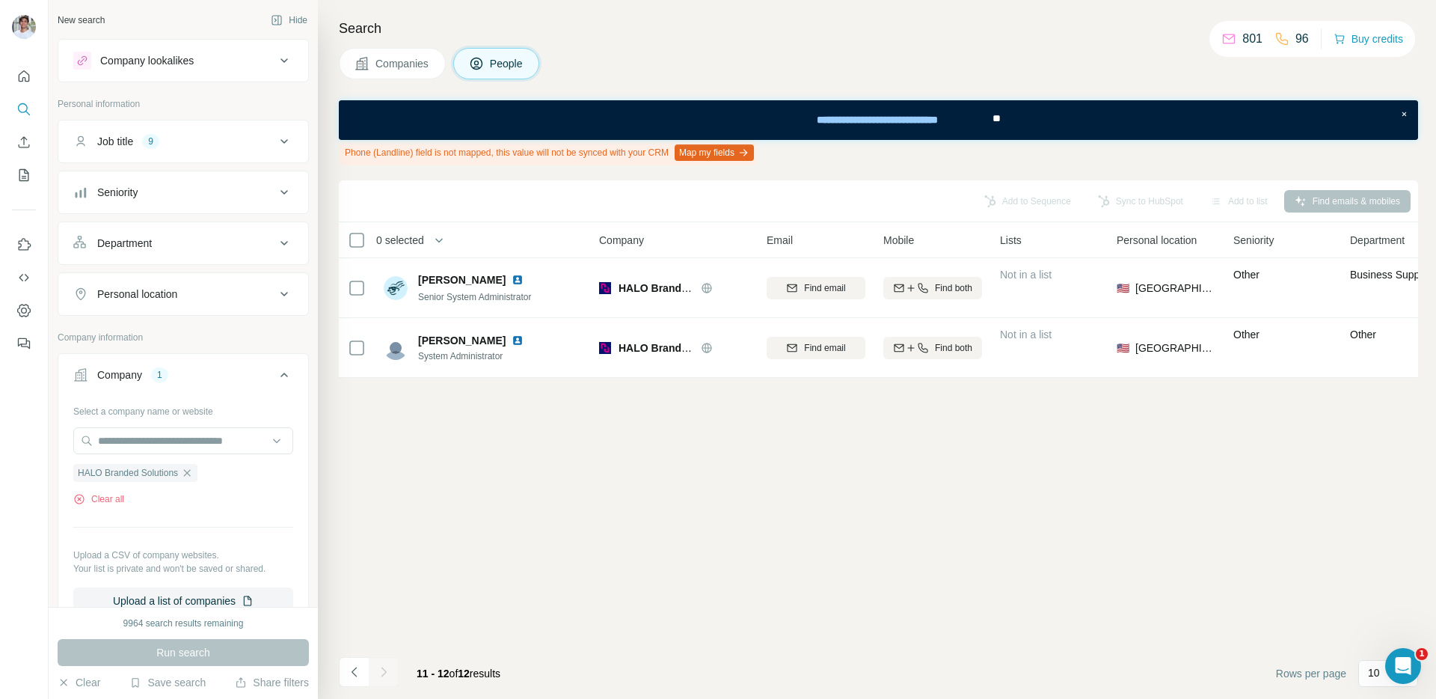
click at [648, 75] on div "Companies People" at bounding box center [878, 63] width 1079 height 31
click at [187, 468] on icon "button" at bounding box center [187, 473] width 12 height 12
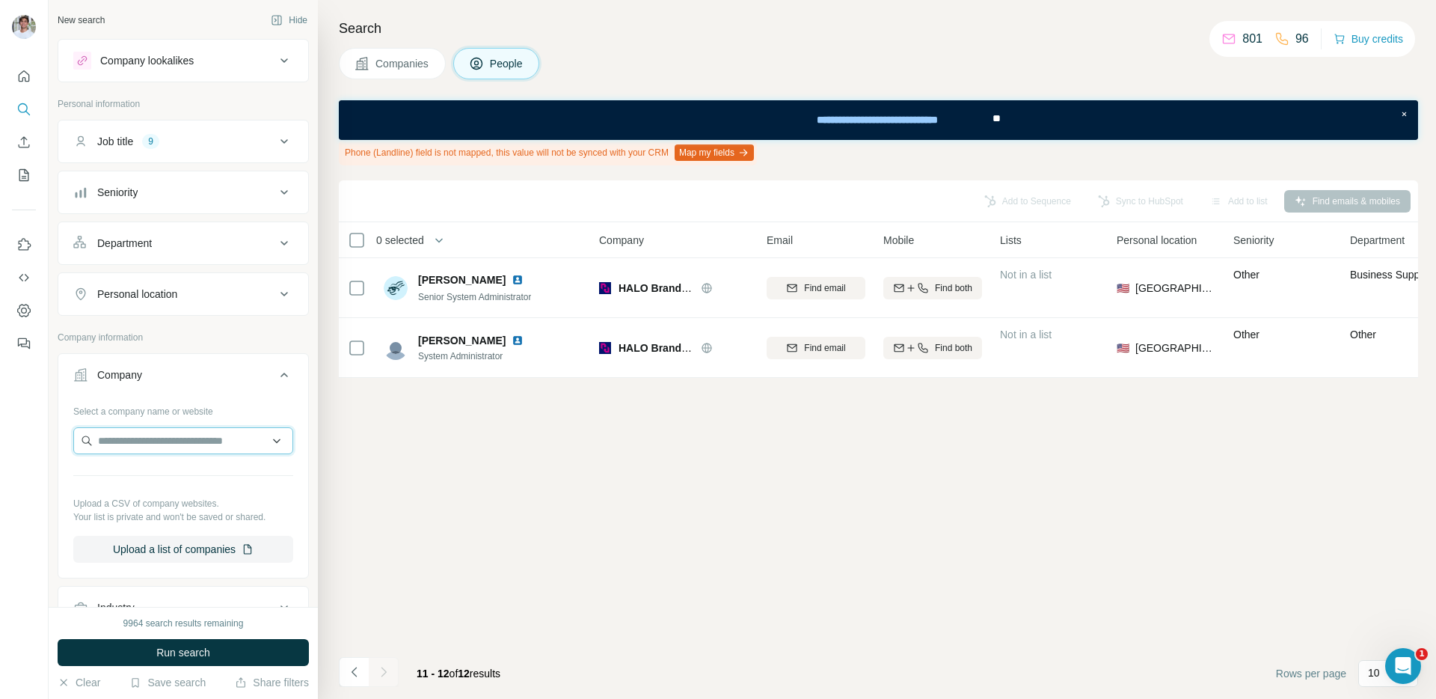
click at [200, 450] on input "text" at bounding box center [183, 440] width 220 height 27
paste input "**********"
type input "**********"
click at [198, 469] on div "Fitch Ratings [DOMAIN_NAME]" at bounding box center [183, 481] width 212 height 40
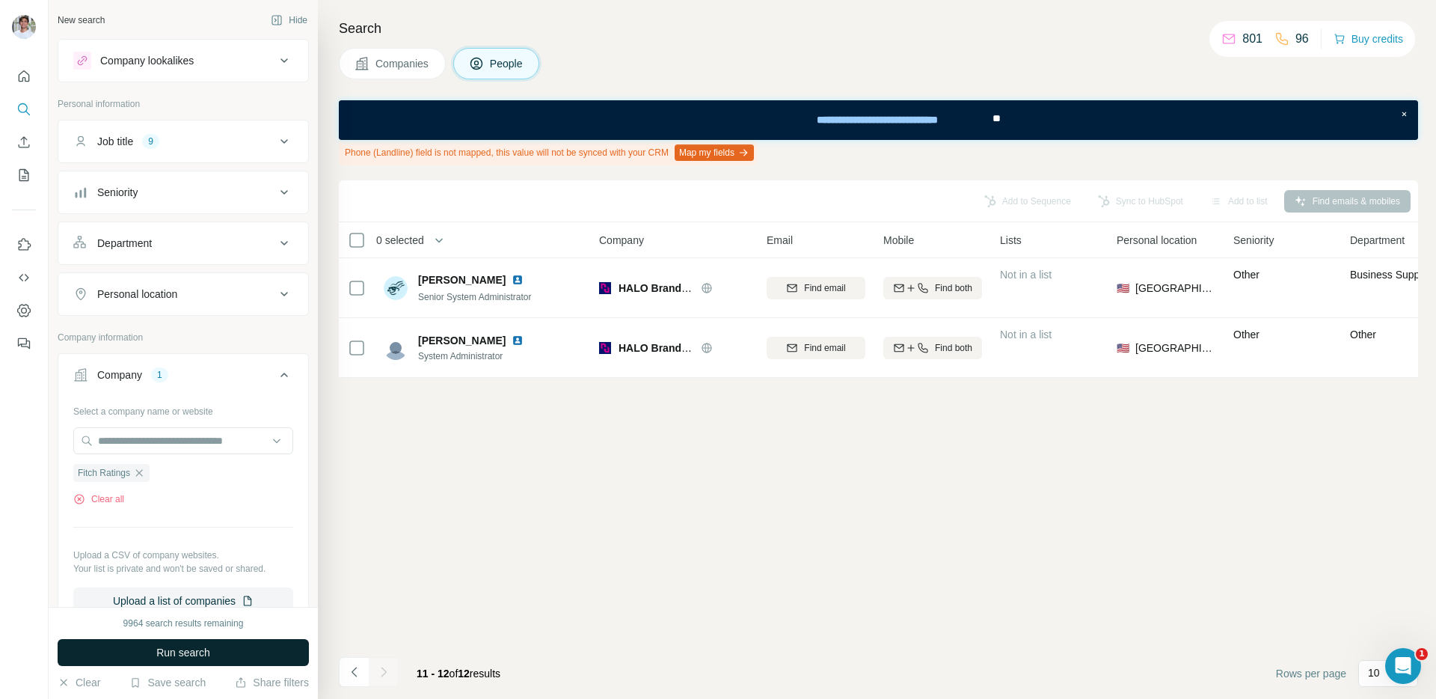
click at [186, 651] on span "Run search" at bounding box center [183, 652] width 54 height 15
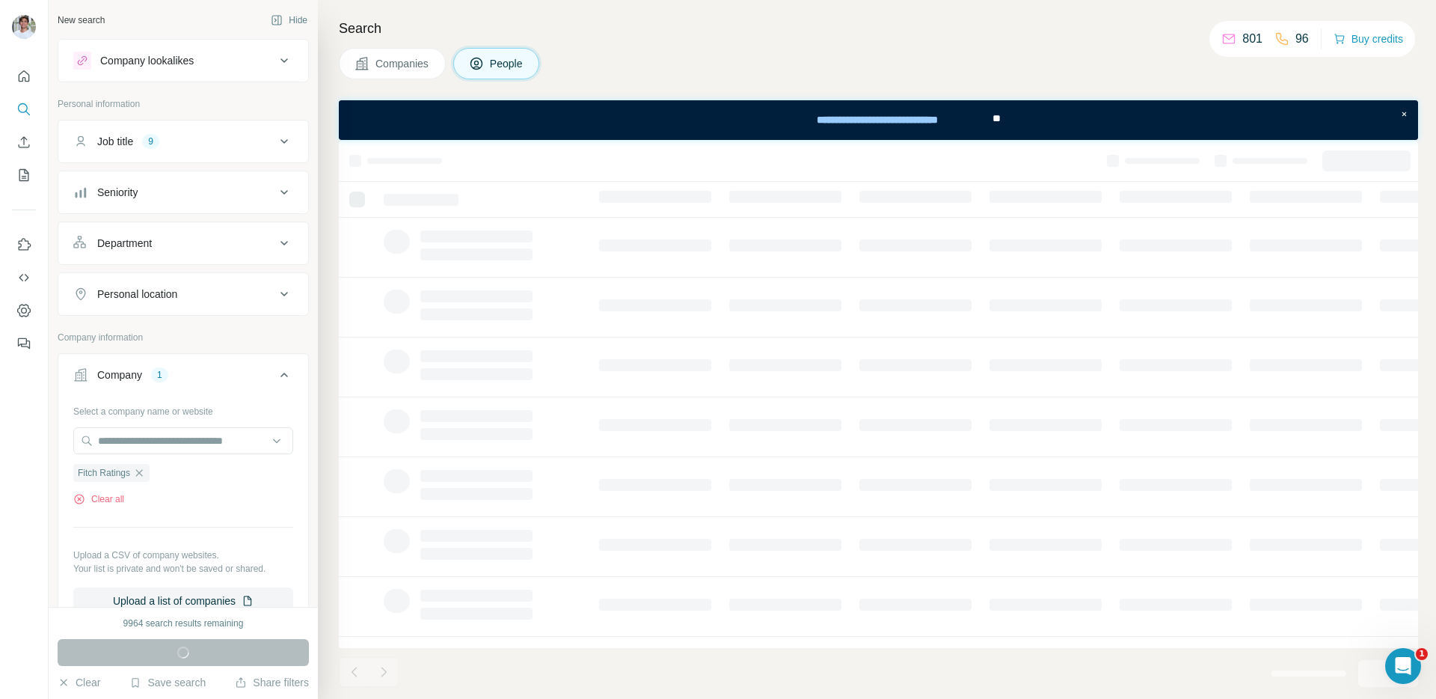
click at [411, 70] on span "Companies" at bounding box center [403, 63] width 55 height 15
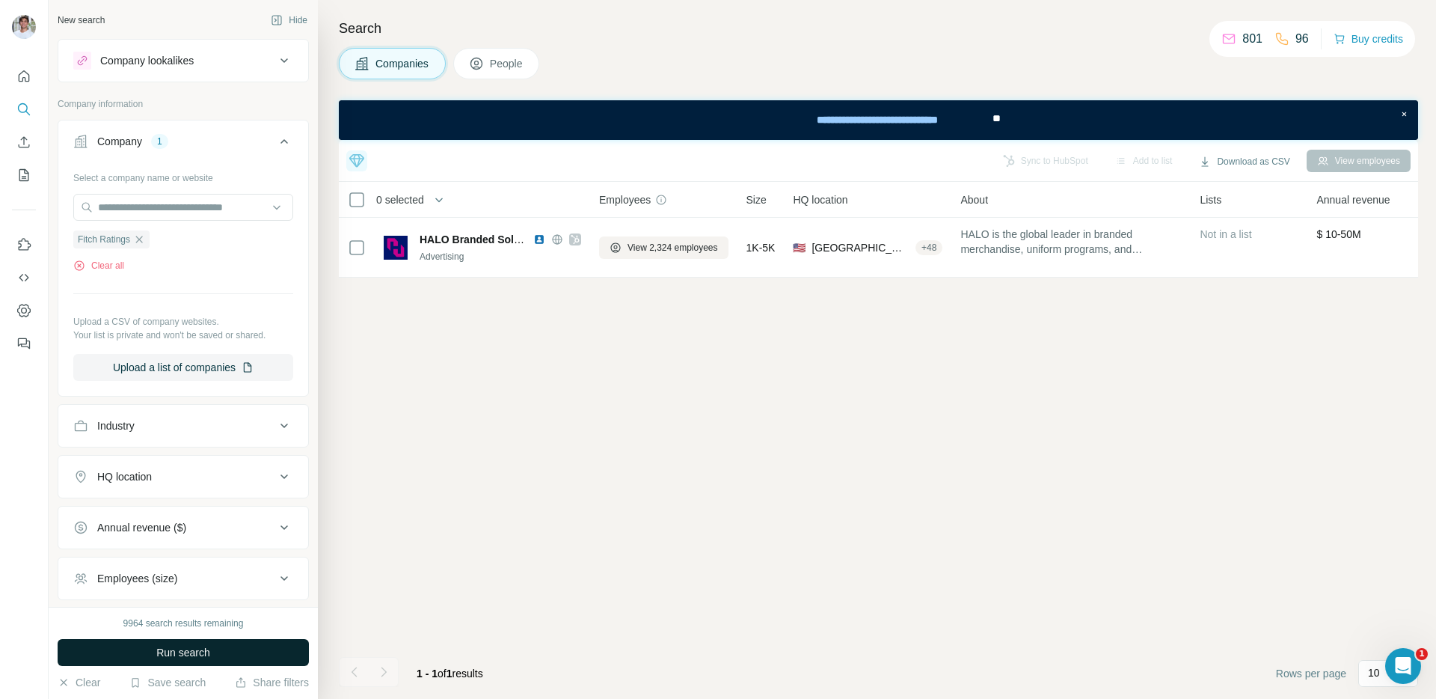
click at [245, 660] on button "Run search" at bounding box center [183, 652] width 251 height 27
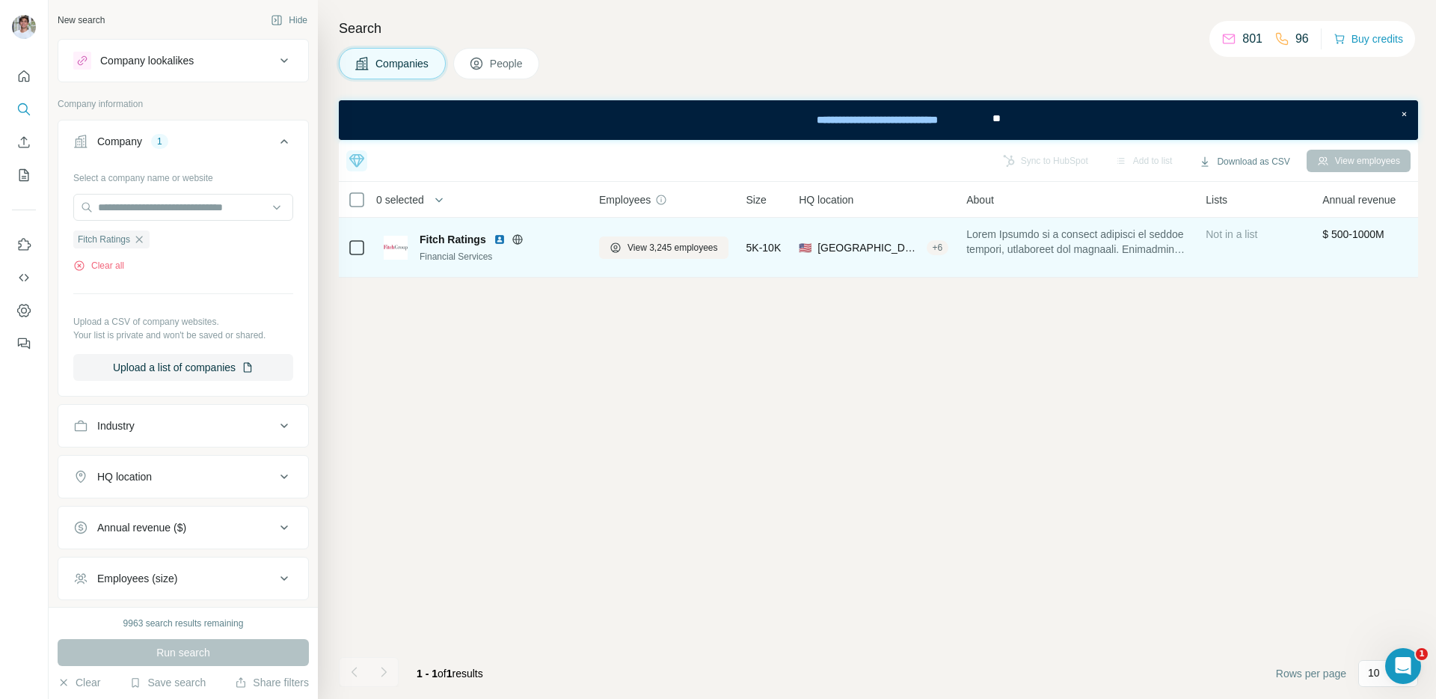
click at [499, 241] on img at bounding box center [500, 239] width 12 height 12
click at [604, 242] on button "View 3,245 employees" at bounding box center [663, 247] width 129 height 22
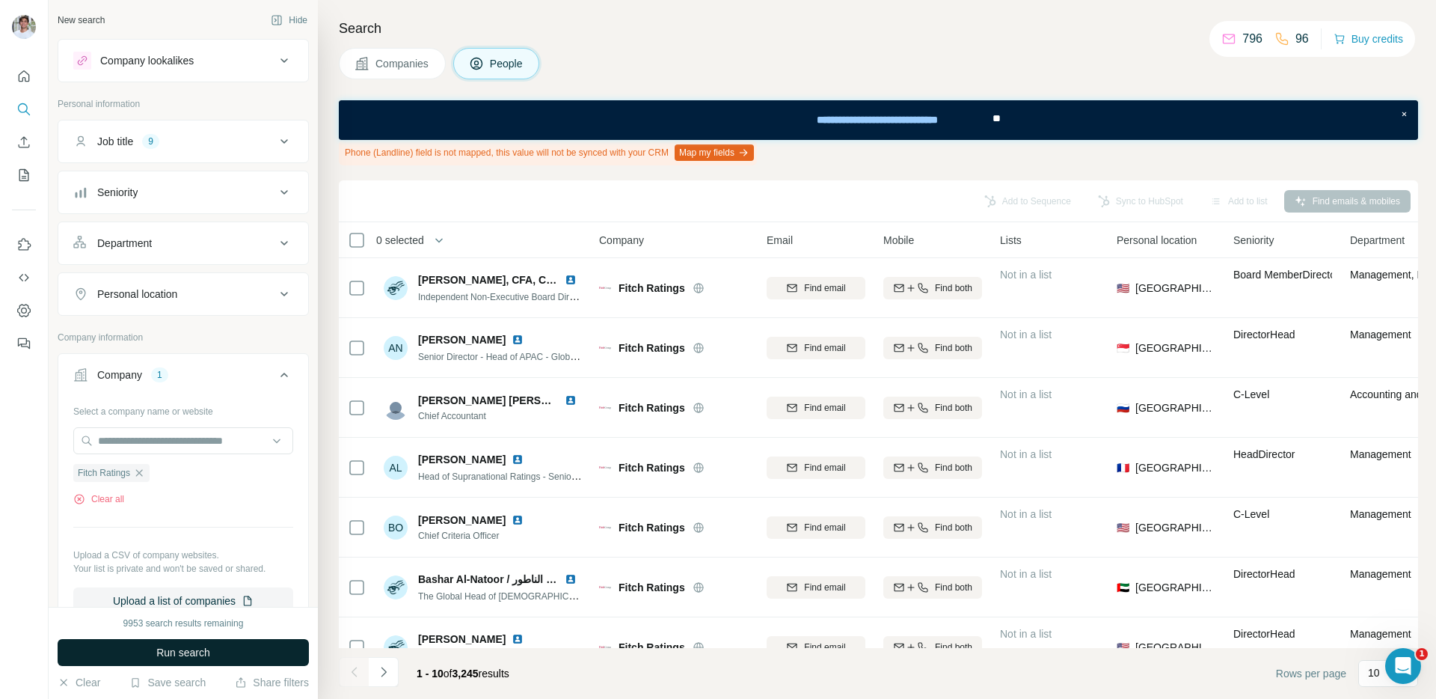
click at [259, 646] on button "Run search" at bounding box center [183, 652] width 251 height 27
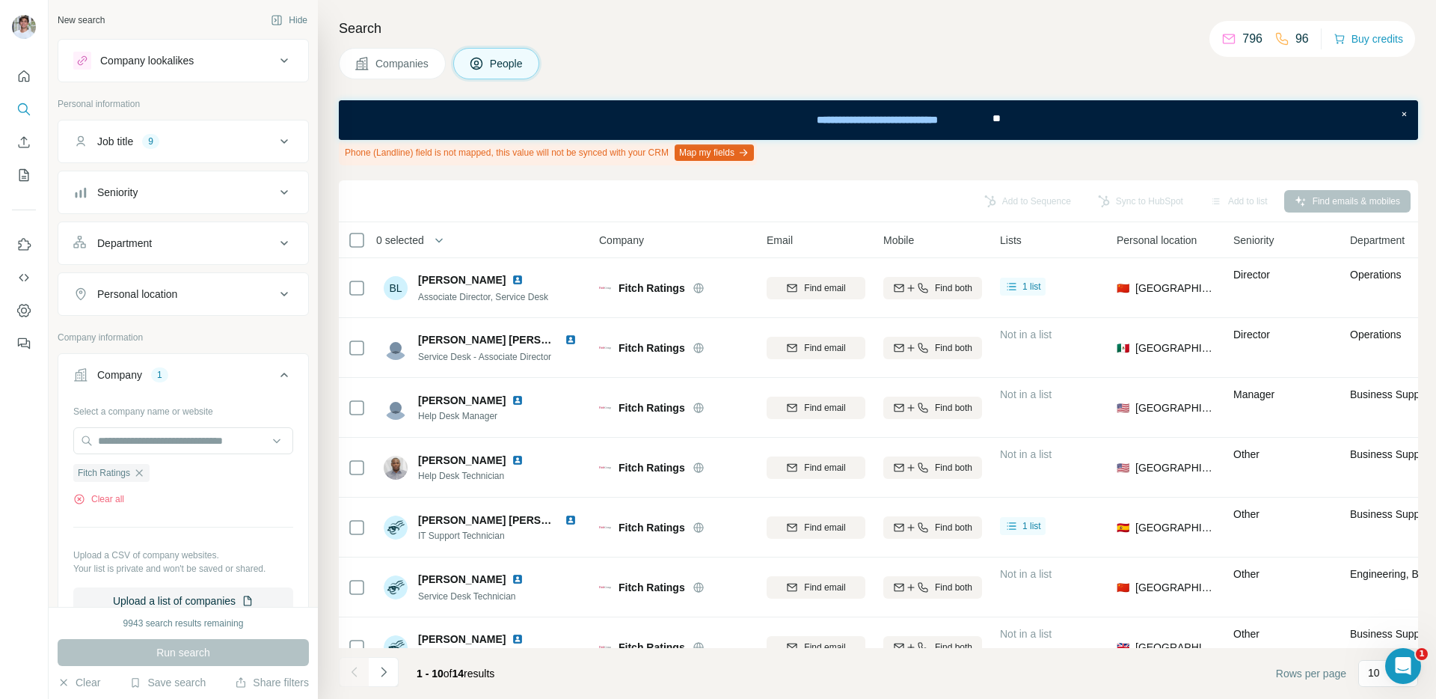
click at [405, 67] on span "Companies" at bounding box center [403, 63] width 55 height 15
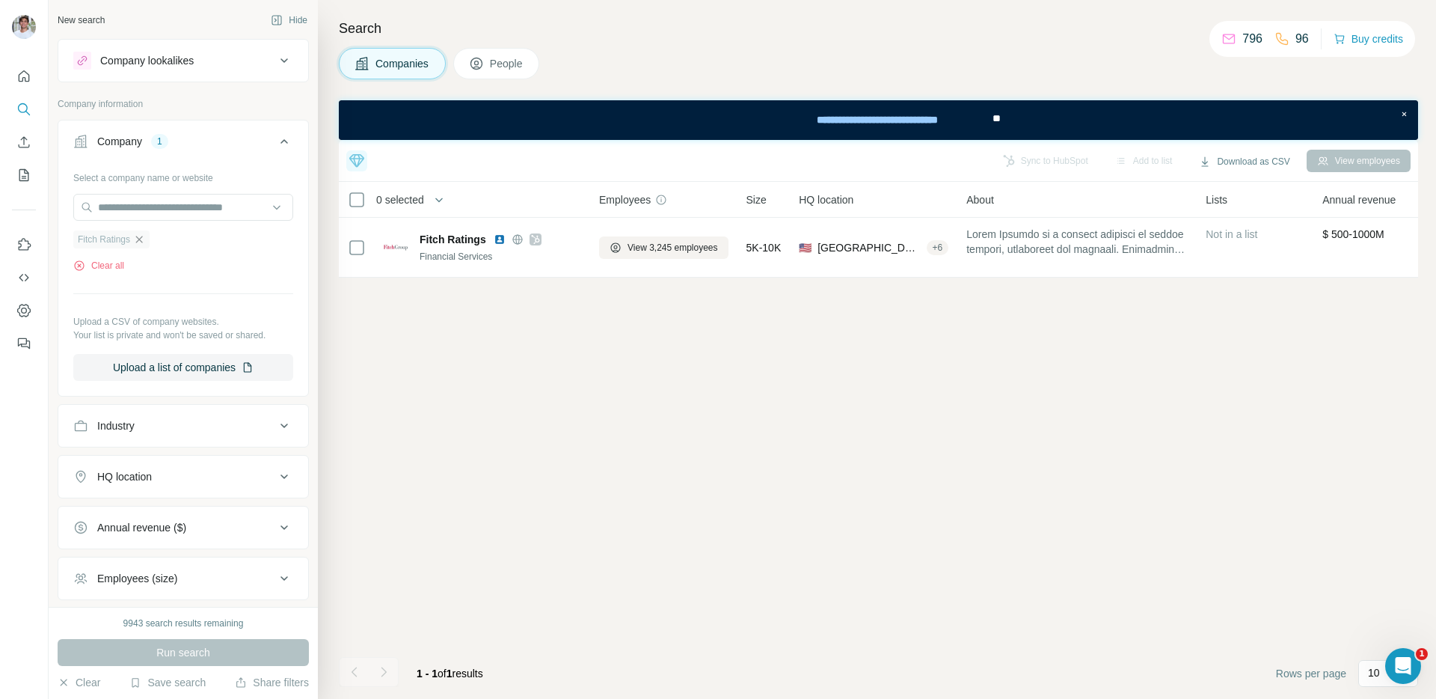
click at [142, 242] on icon "button" at bounding box center [139, 239] width 12 height 12
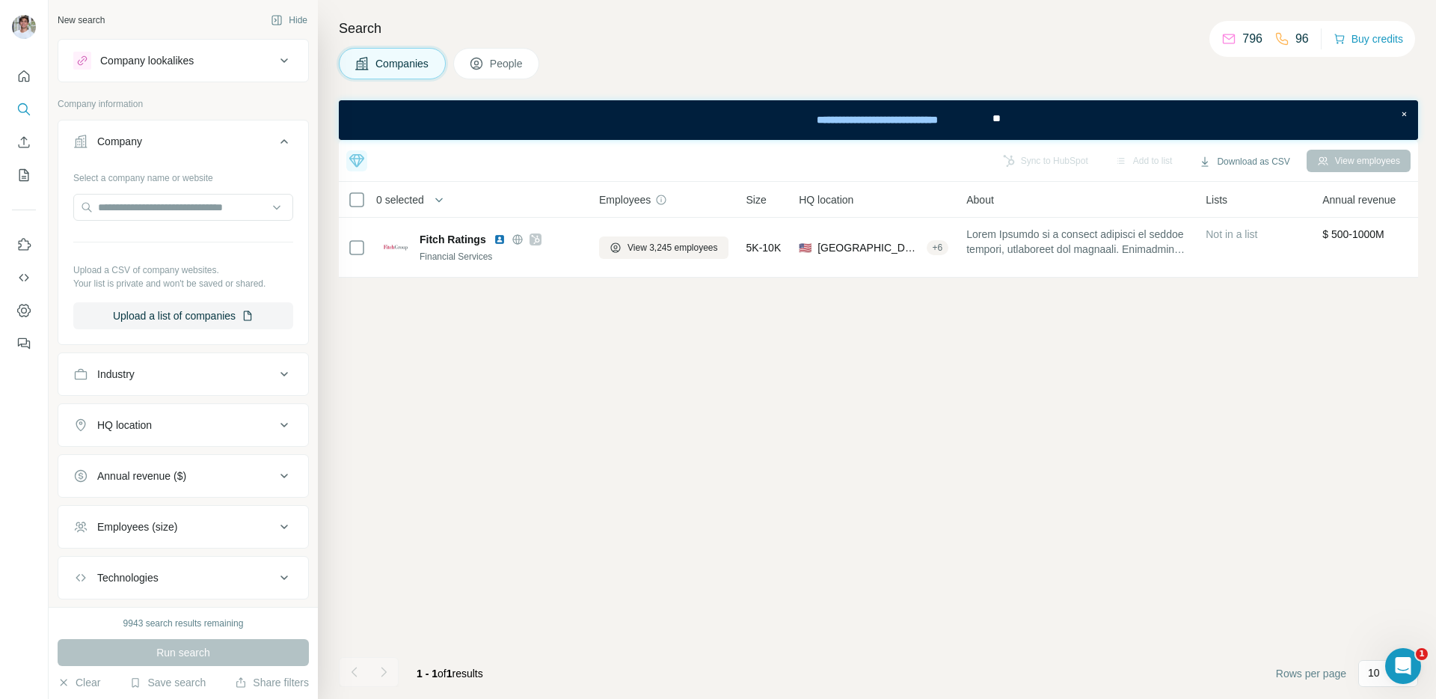
click at [156, 221] on div at bounding box center [183, 209] width 220 height 30
click at [166, 209] on input "text" at bounding box center [183, 207] width 220 height 27
paste input "**********"
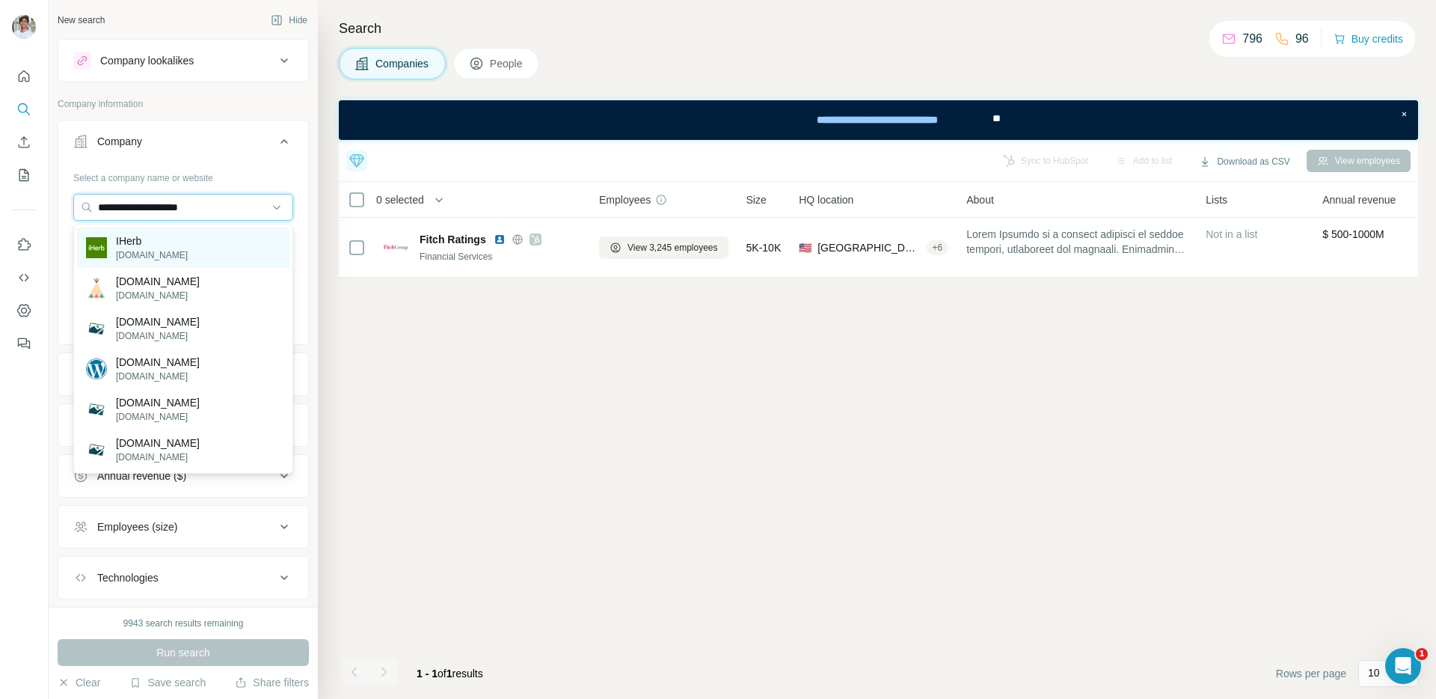
type input "**********"
click at [163, 238] on div "IHerb [DOMAIN_NAME]" at bounding box center [183, 247] width 212 height 40
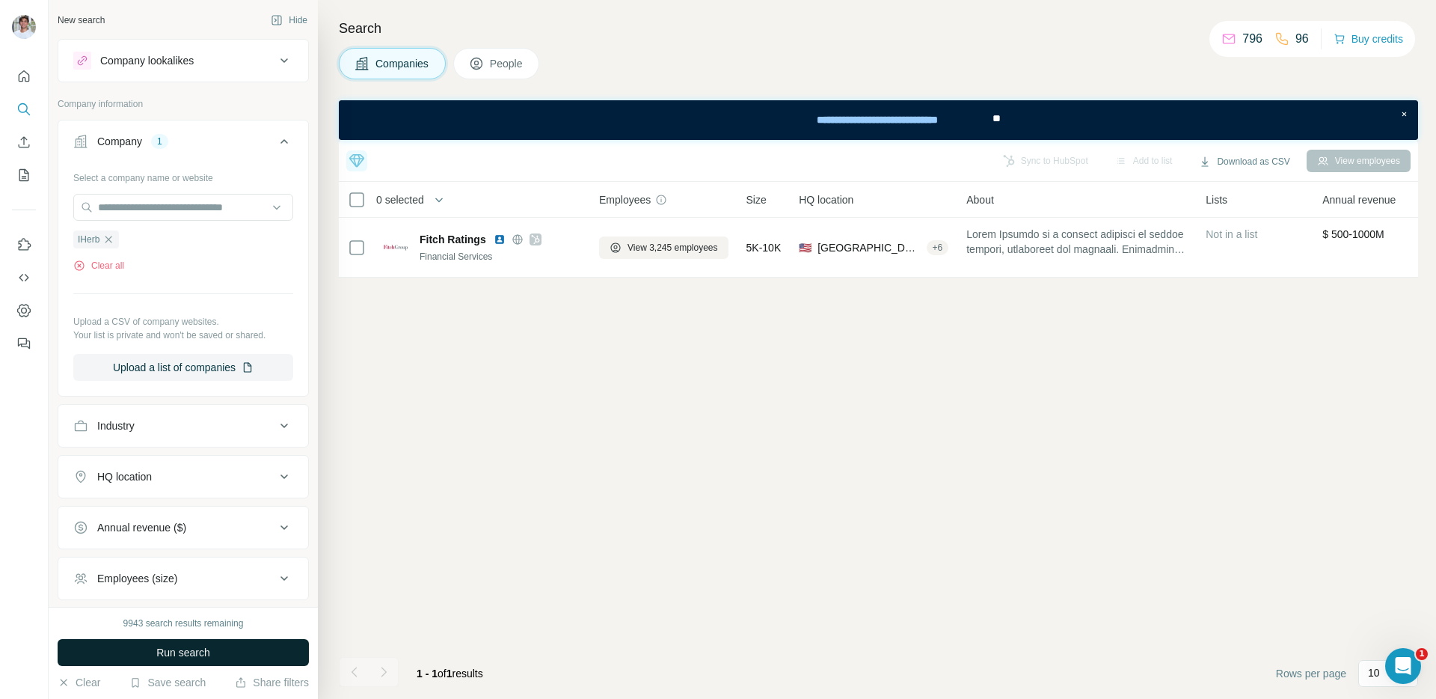
click at [170, 651] on span "Run search" at bounding box center [183, 652] width 54 height 15
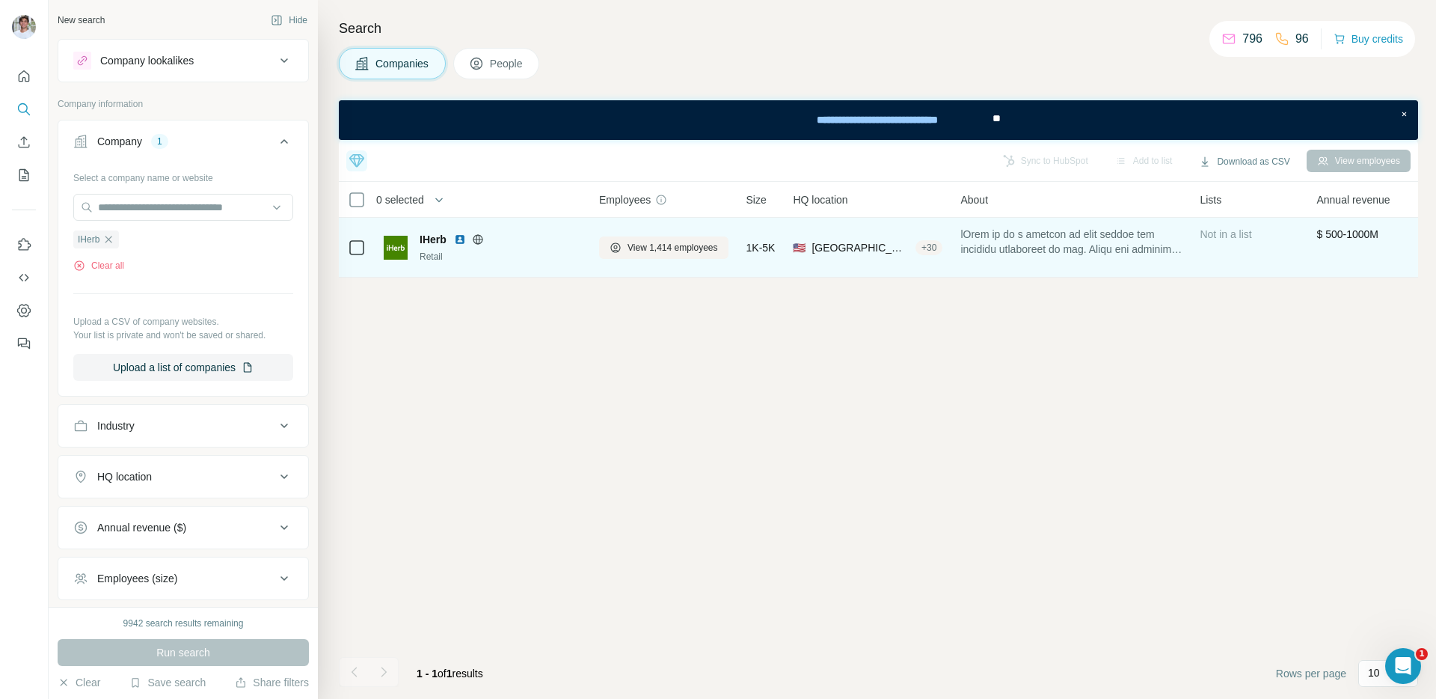
click at [460, 242] on img at bounding box center [460, 239] width 12 height 12
click at [661, 242] on span "View 1,414 employees" at bounding box center [673, 247] width 91 height 13
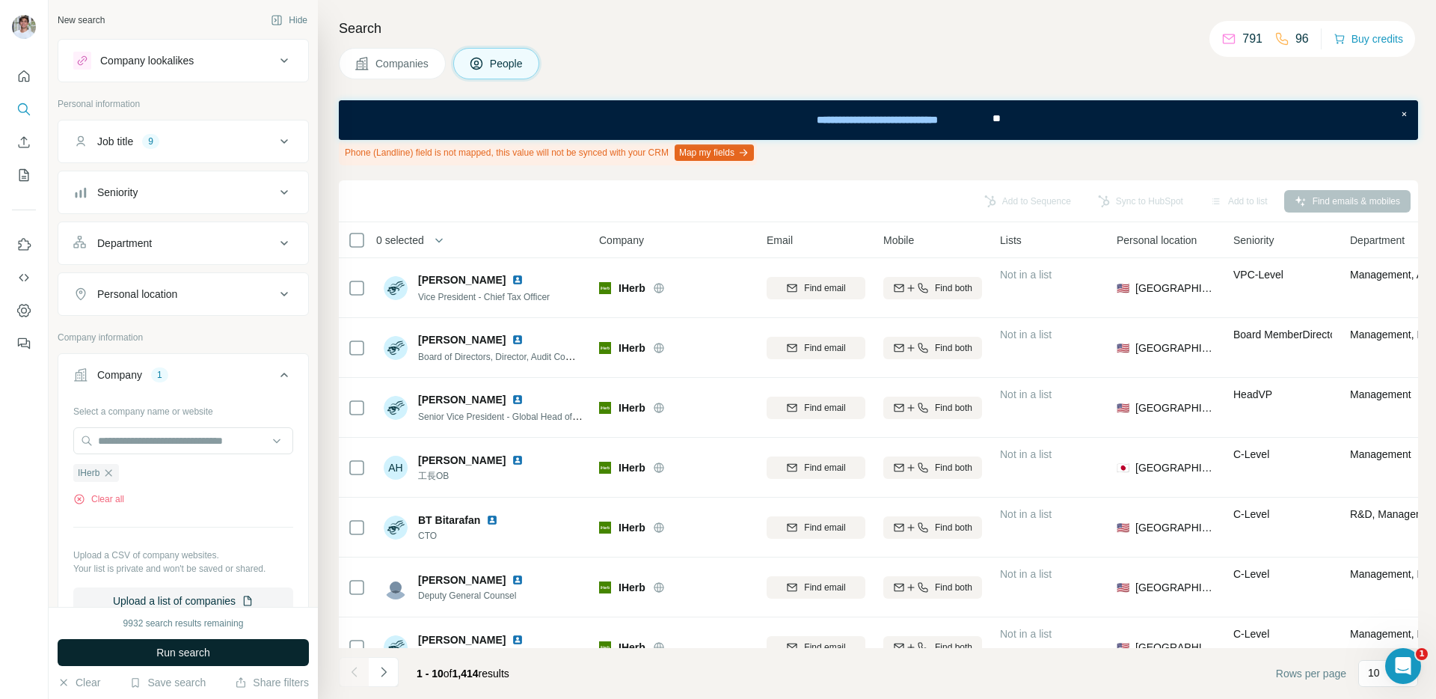
click at [243, 652] on button "Run search" at bounding box center [183, 652] width 251 height 27
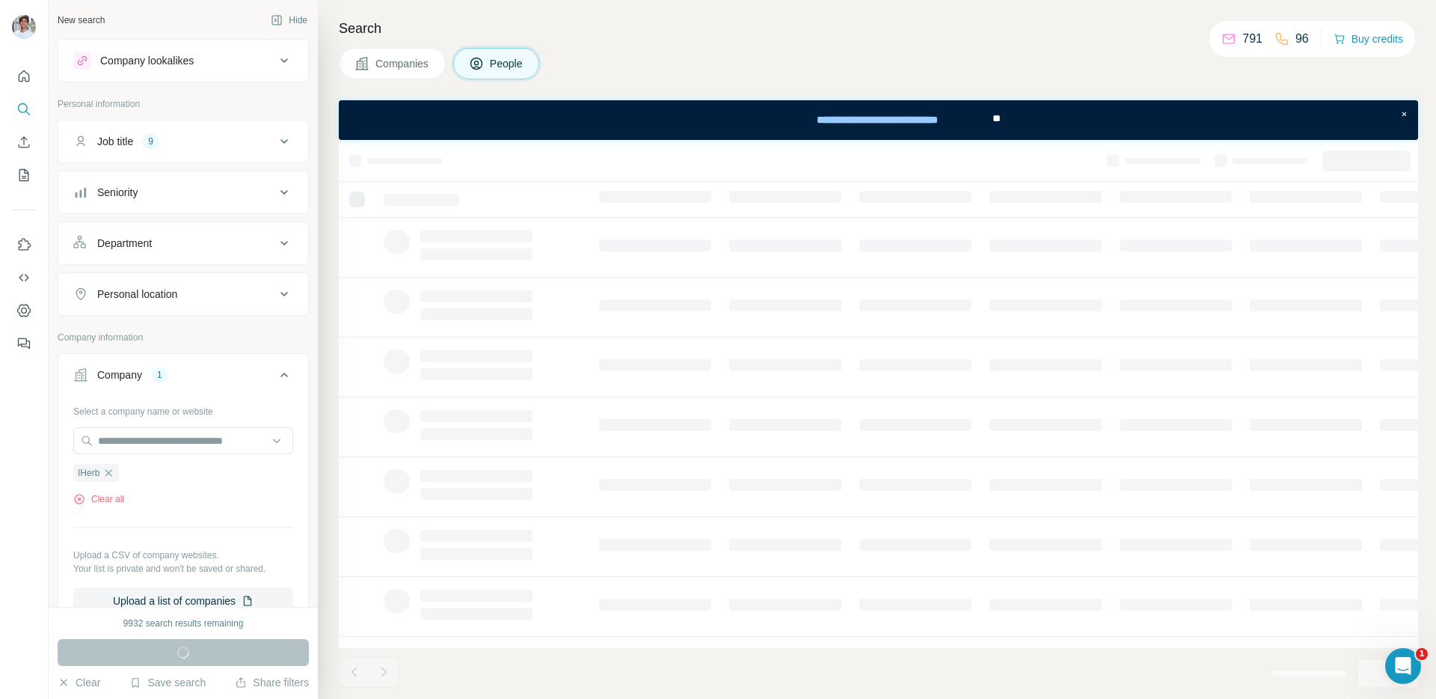
click at [767, 77] on div "Companies People" at bounding box center [878, 63] width 1079 height 31
click at [646, 46] on div "Search Companies People" at bounding box center [877, 349] width 1118 height 699
click at [785, 64] on div "Companies People" at bounding box center [878, 63] width 1079 height 31
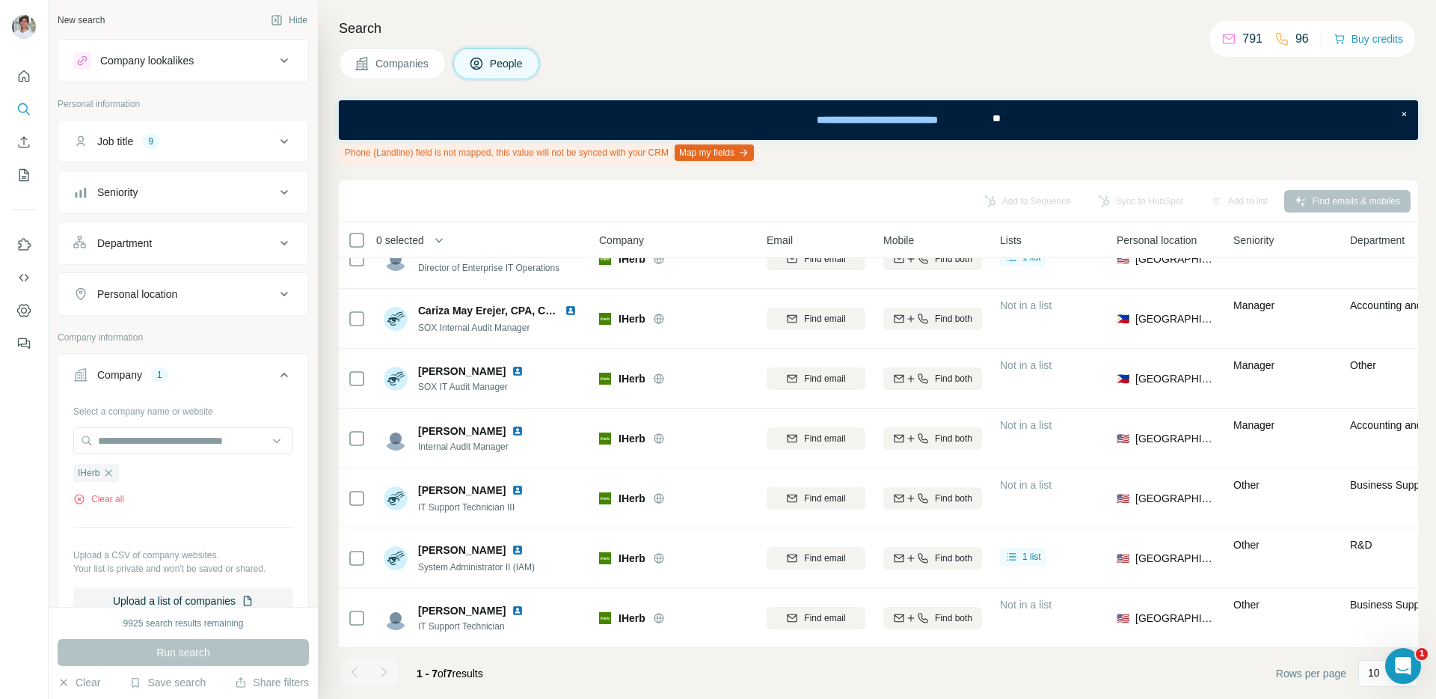
scroll to position [29, 0]
